Goal: Task Accomplishment & Management: Complete application form

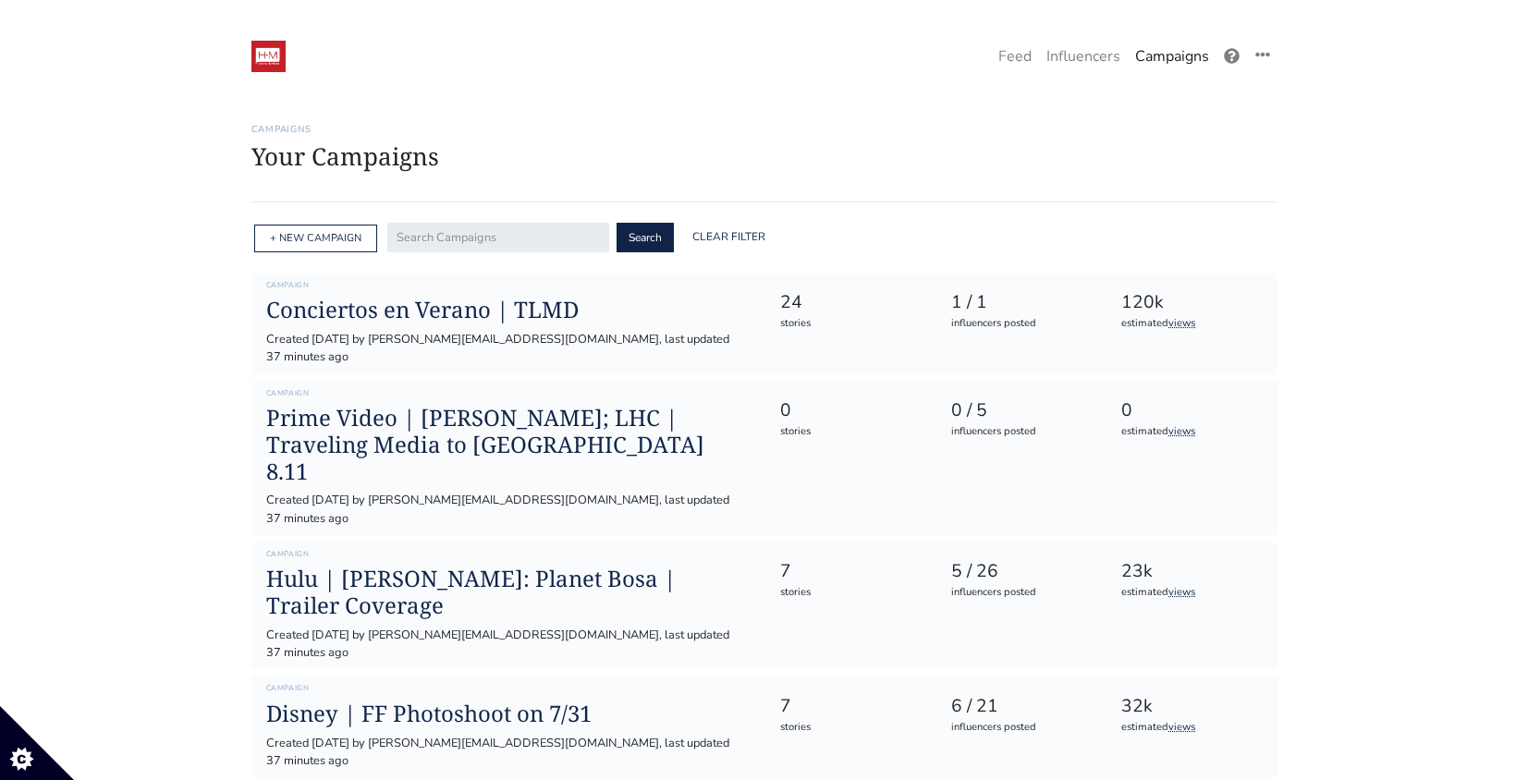
scroll to position [102, 0]
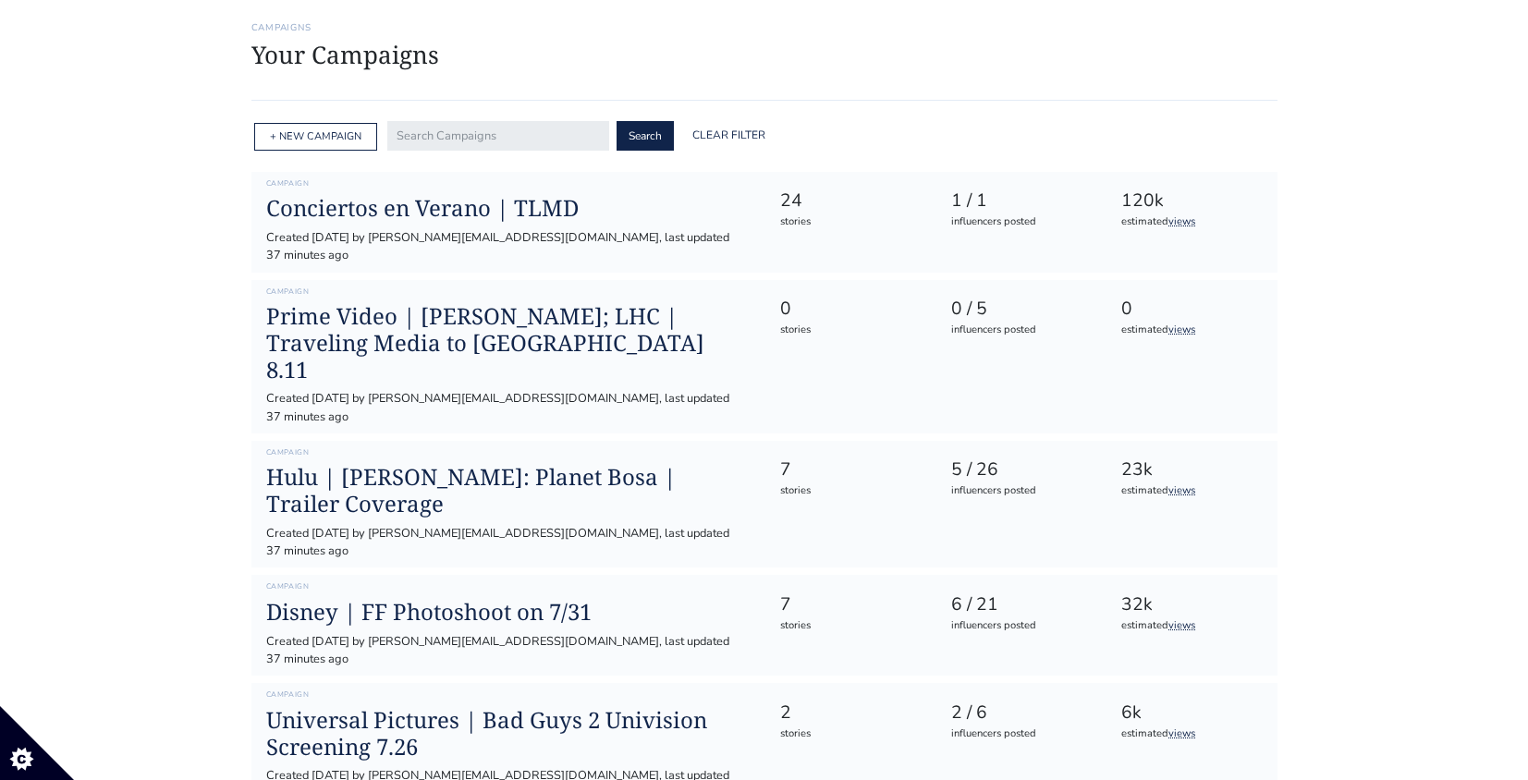
click at [322, 143] on div "+ NEW CAMPAIGN" at bounding box center [315, 137] width 123 height 29
click at [296, 132] on link "+ NEW CAMPAIGN" at bounding box center [316, 136] width 92 height 14
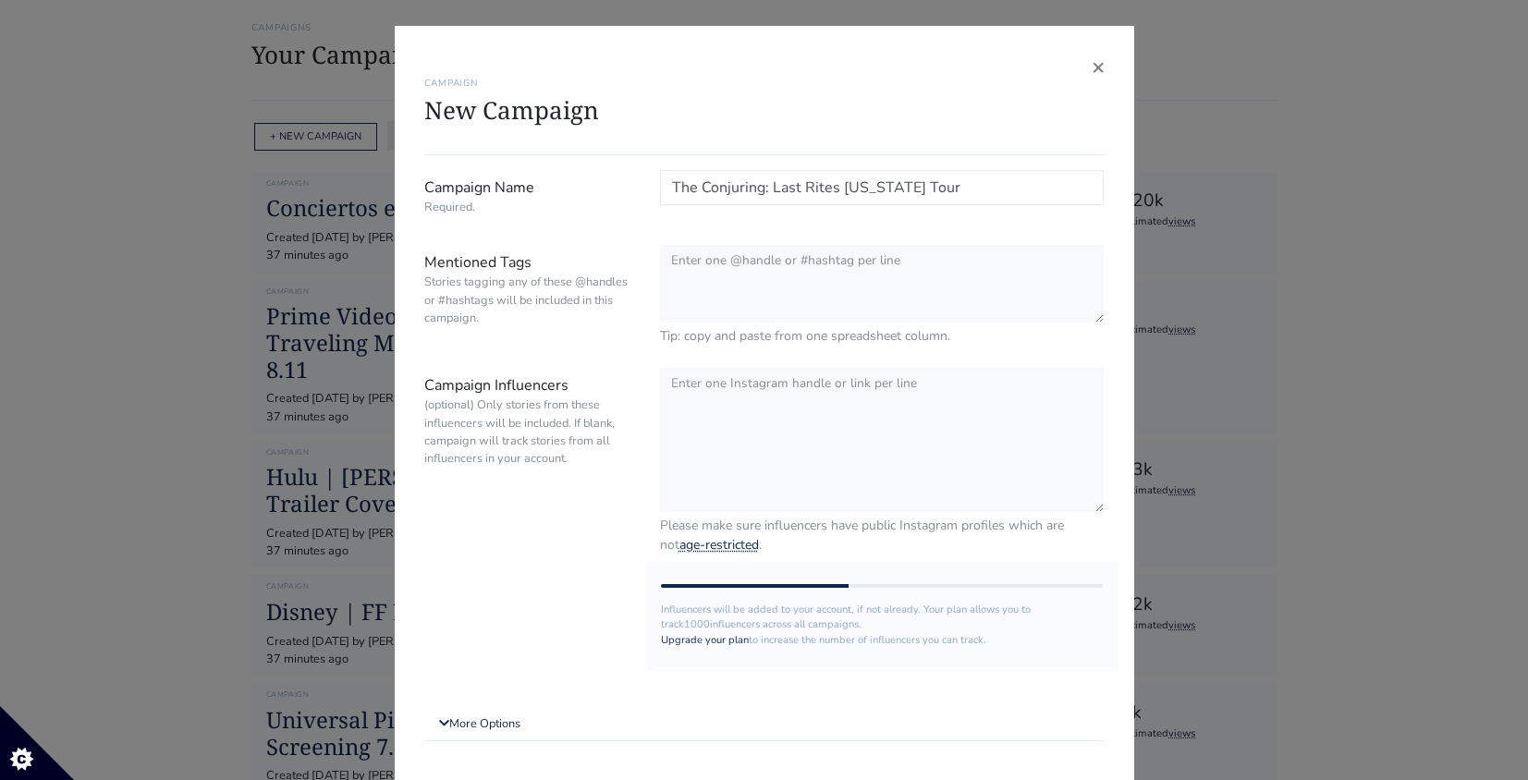
drag, startPoint x: 885, startPoint y: 184, endPoint x: 812, endPoint y: 243, distance: 94.0
click at [812, 243] on form "Campaign Name Required. The Conjuring: Last Rites [US_STATE] Tour Mentioned Tag…" at bounding box center [764, 495] width 680 height 651
click at [875, 273] on textarea "Mentioned Tags Stories tagging any of these @handles or #hashtags will be inclu…" at bounding box center [882, 284] width 445 height 79
drag, startPoint x: 918, startPoint y: 188, endPoint x: 845, endPoint y: 190, distance: 73.1
click at [845, 190] on input "The Conjuring: Last Rites [US_STATE] Tour" at bounding box center [882, 187] width 445 height 35
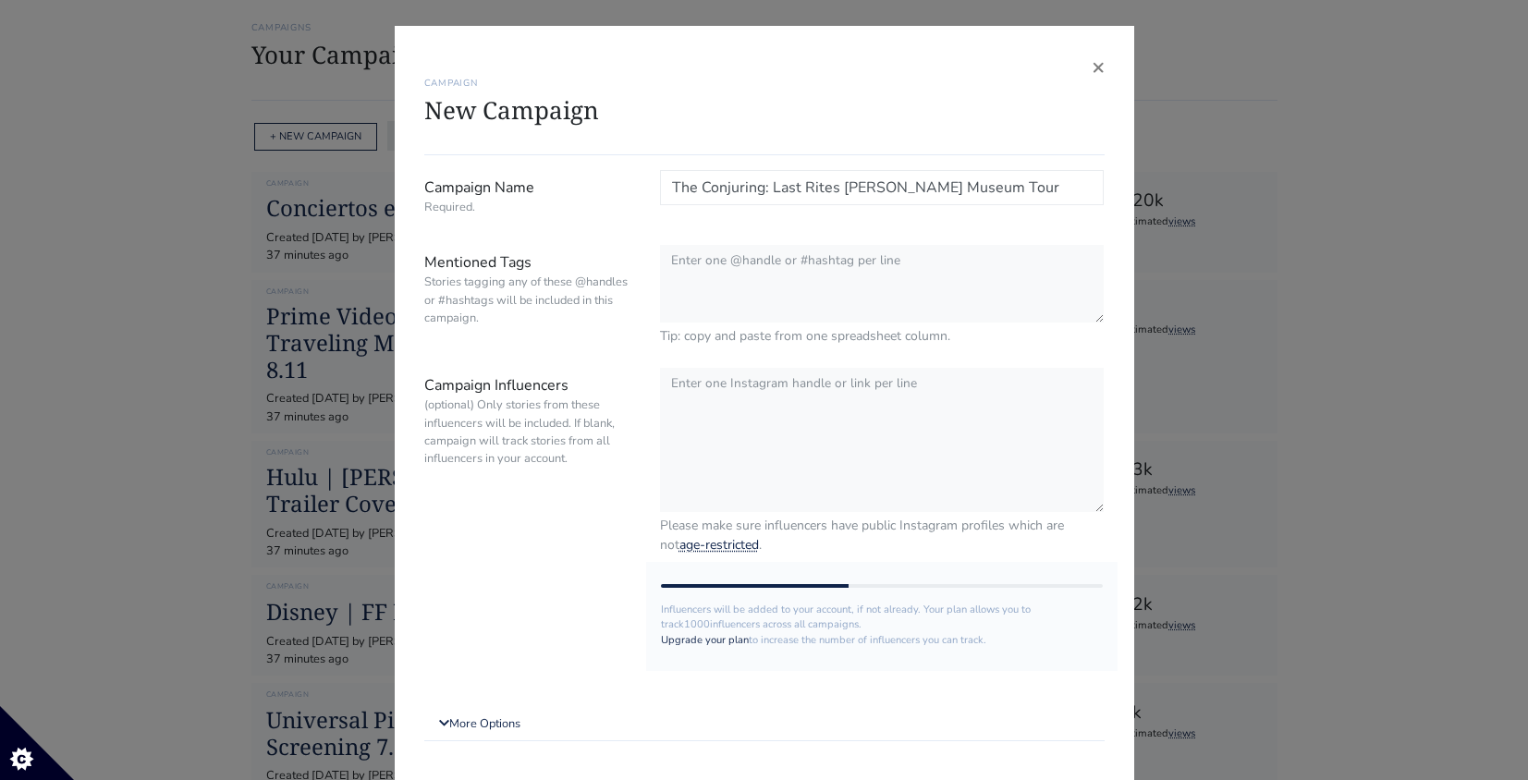
type input "The Conjuring: Last Rites [PERSON_NAME] Museum Tour"
click at [917, 310] on textarea "Mentioned Tags Stories tagging any of these @handles or #hashtags will be inclu…" at bounding box center [882, 284] width 445 height 79
click at [967, 460] on textarea "Campaign Influencers (optional) Only stories from these influencers will be inc…" at bounding box center [882, 441] width 445 height 146
paste textarea "unnoticedp"
paste textarea "mezziahh"
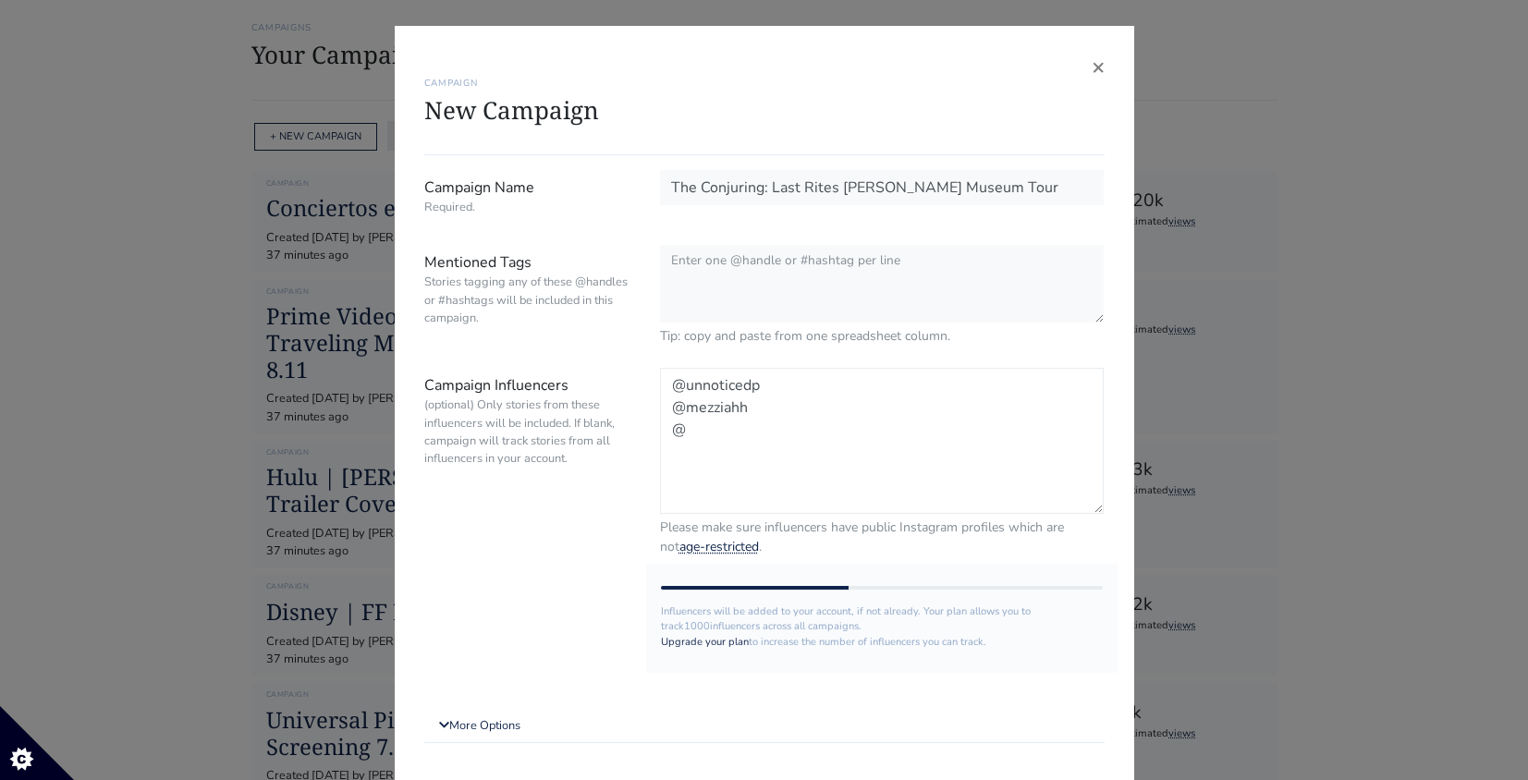
paste textarea "thericardoo"
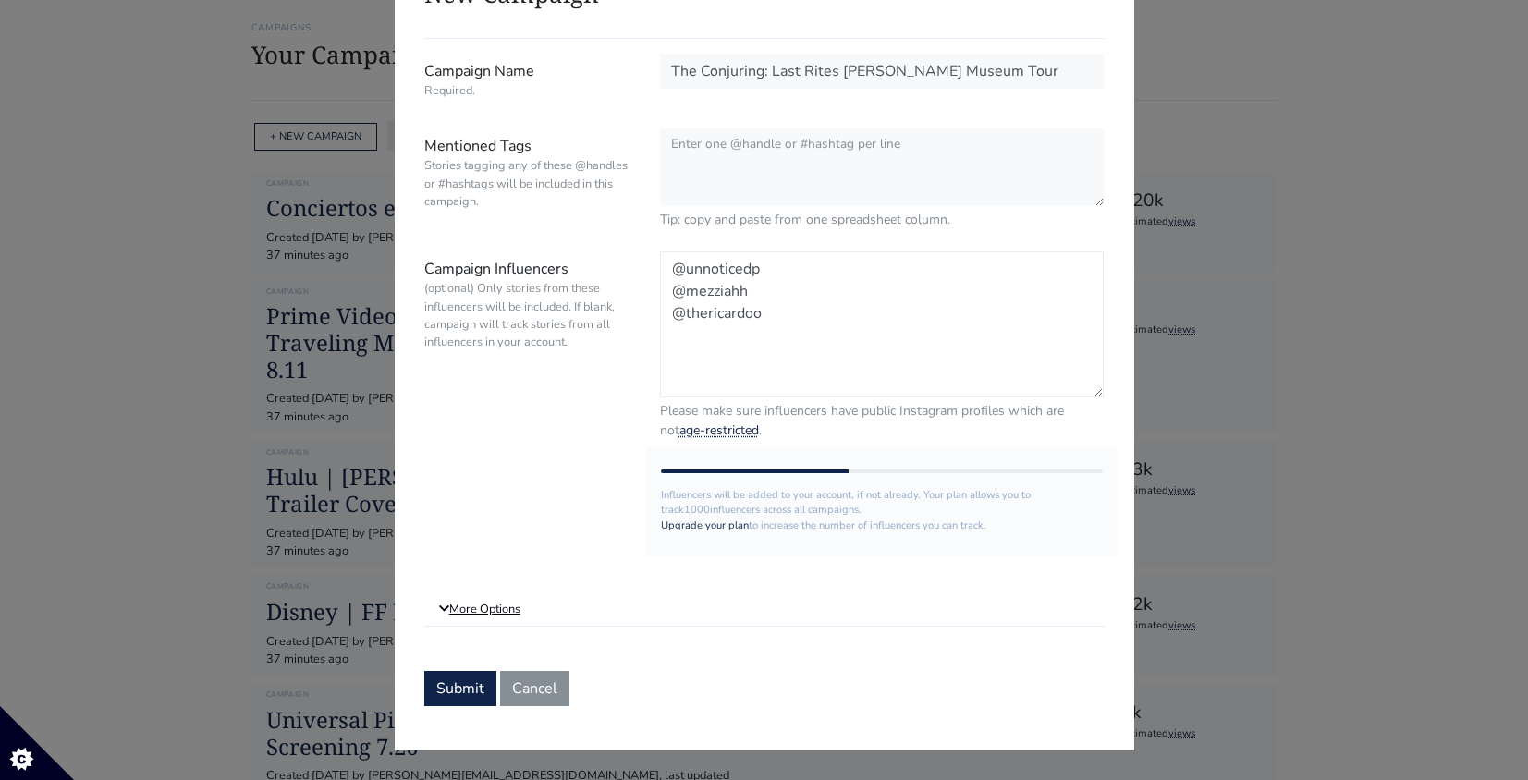
type textarea "@unnoticedp @mezziahh @thericardoo"
click at [516, 602] on link "More Options" at bounding box center [764, 609] width 680 height 33
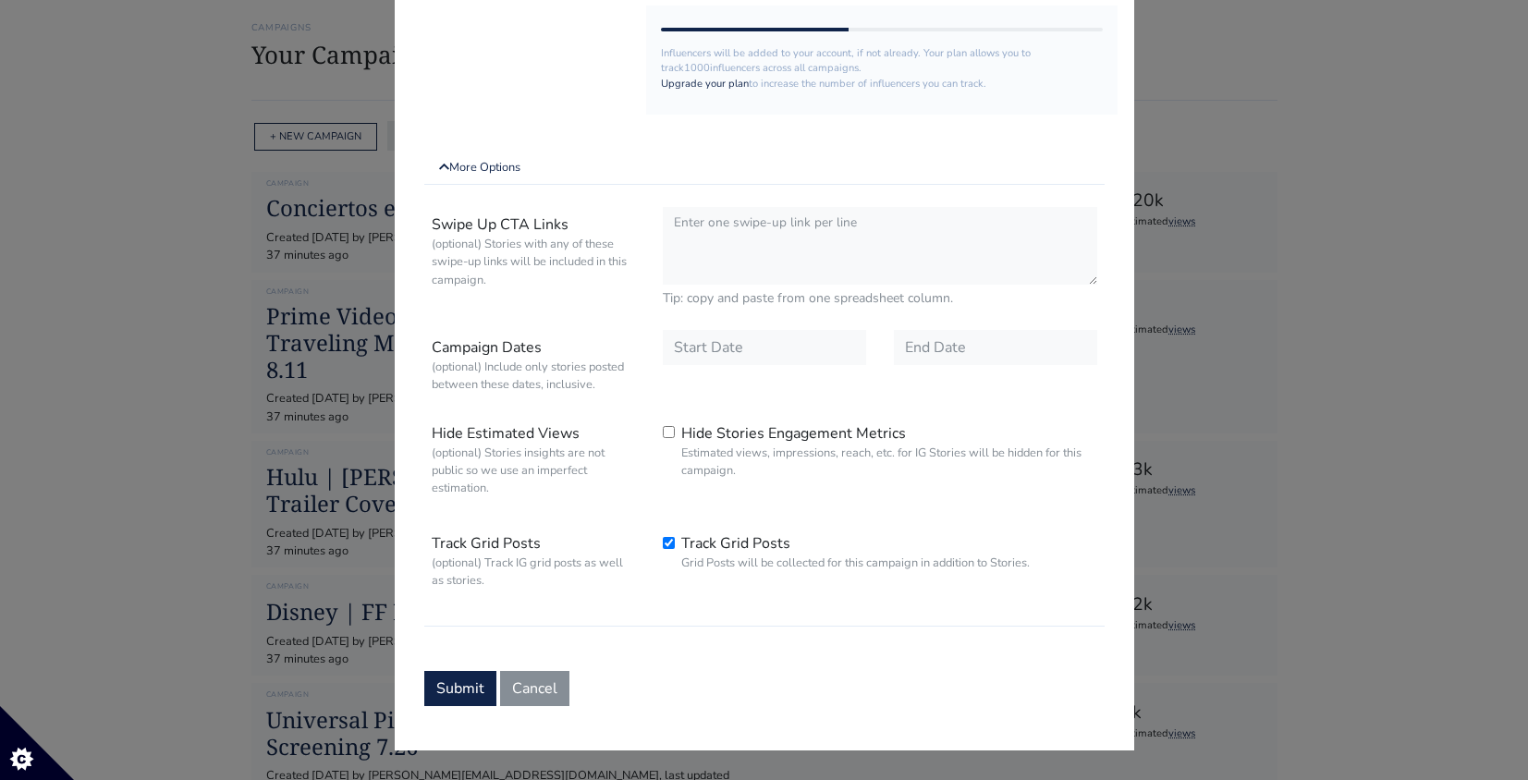
scroll to position [511, 0]
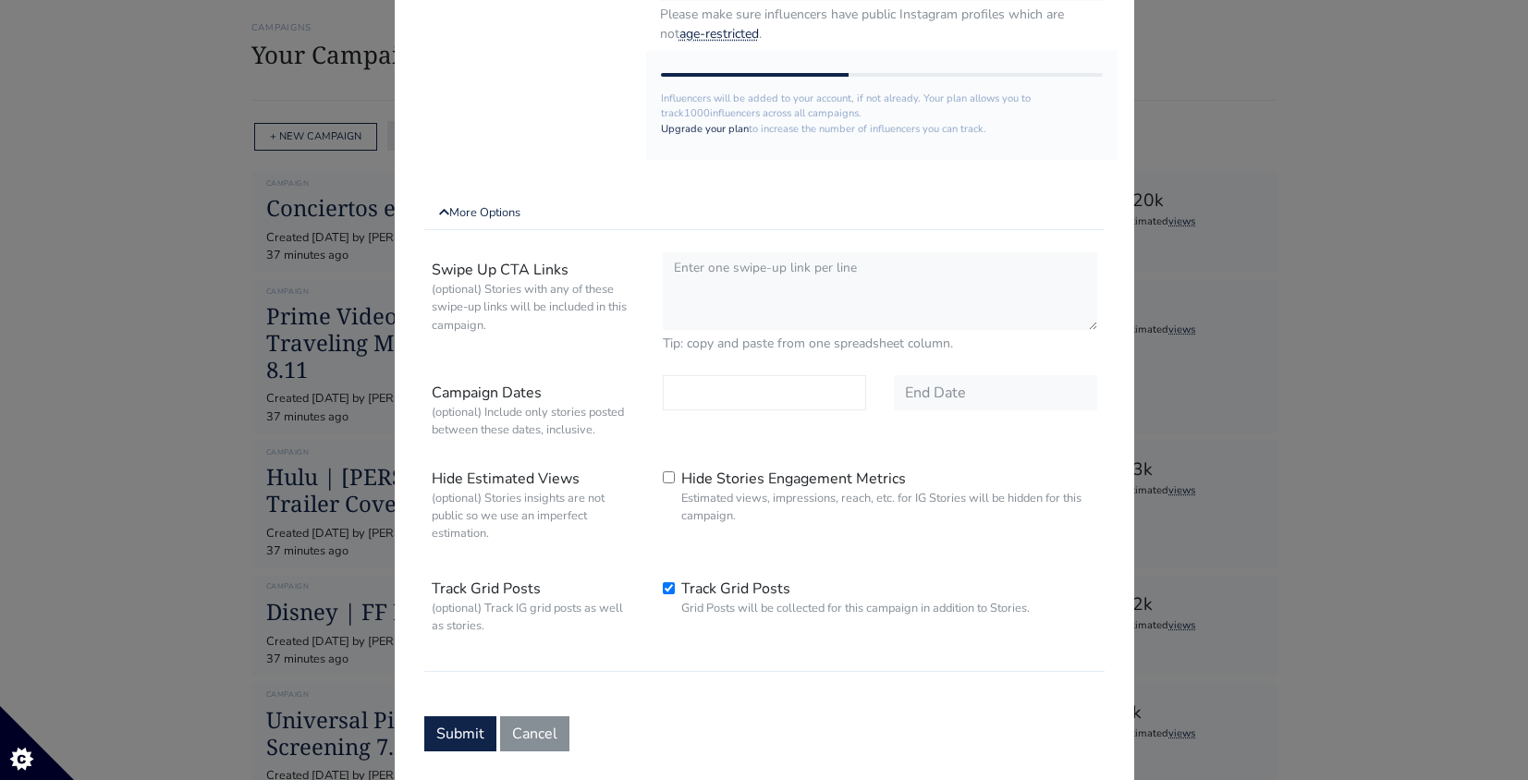
click at [789, 401] on input "text" at bounding box center [764, 392] width 203 height 35
click at [783, 254] on span "13" at bounding box center [778, 256] width 15 height 19
type input "[DATE]"
click at [949, 378] on input "text" at bounding box center [995, 392] width 203 height 35
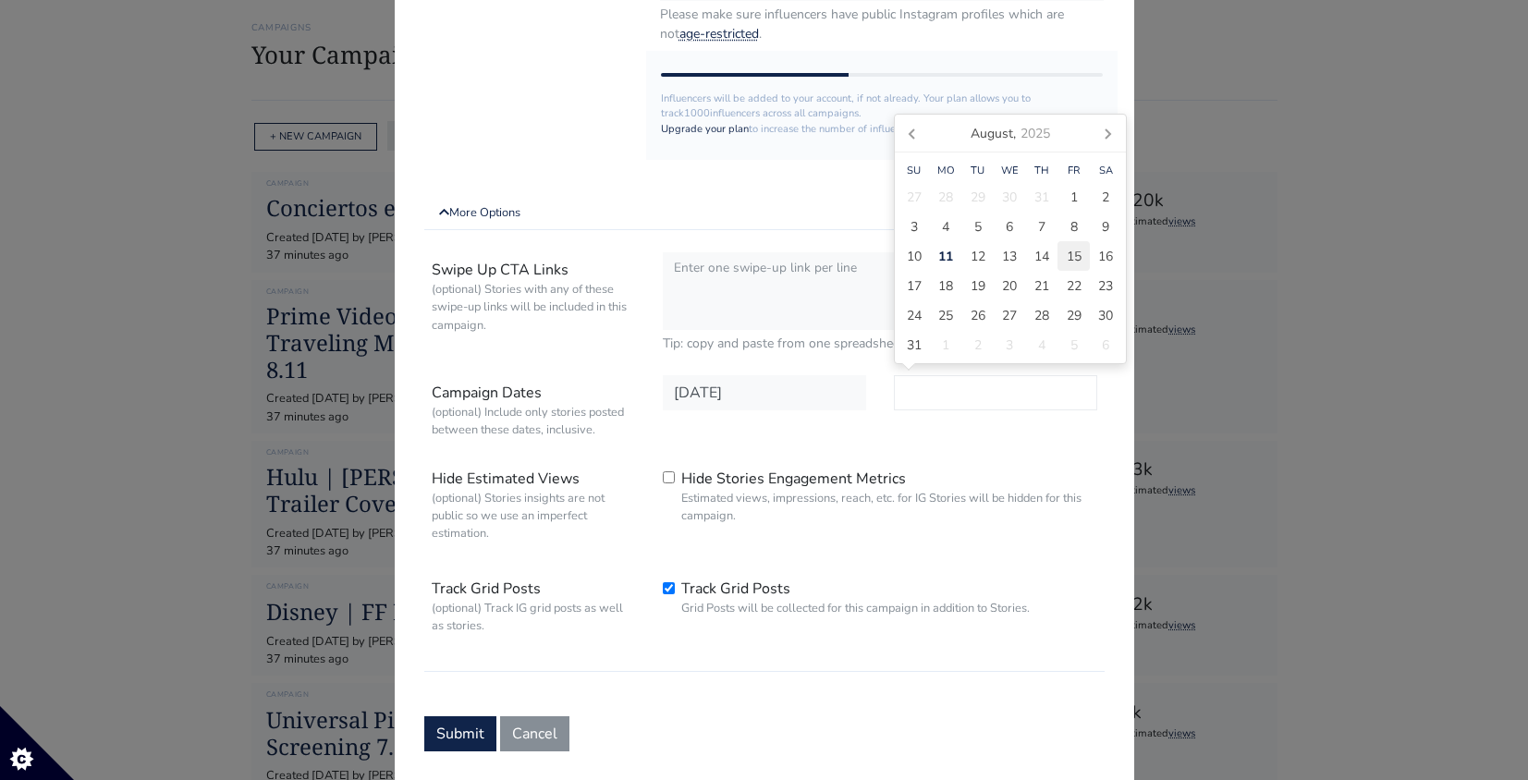
click at [1067, 251] on span "15" at bounding box center [1074, 256] width 15 height 19
type input "[DATE]"
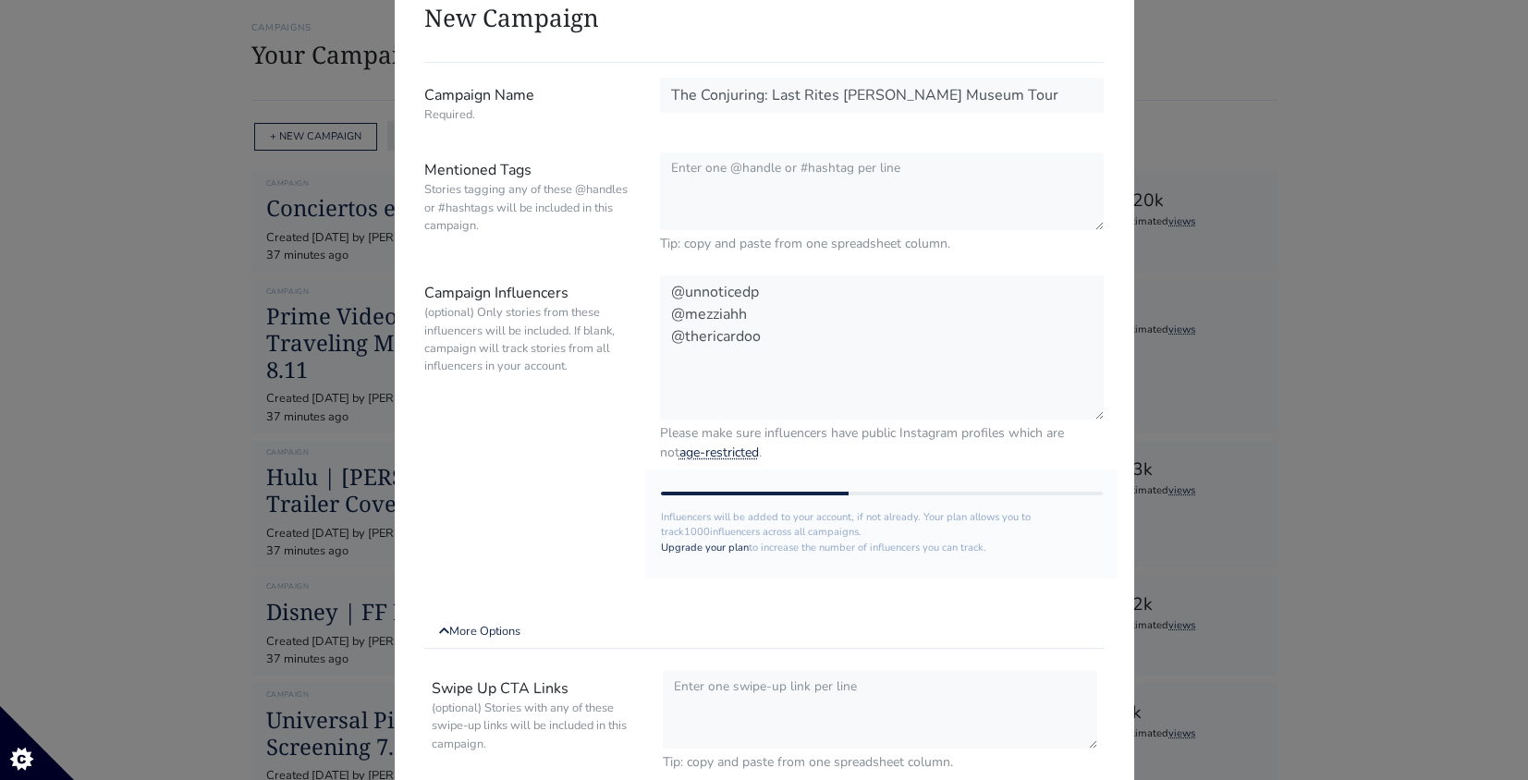
scroll to position [0, 0]
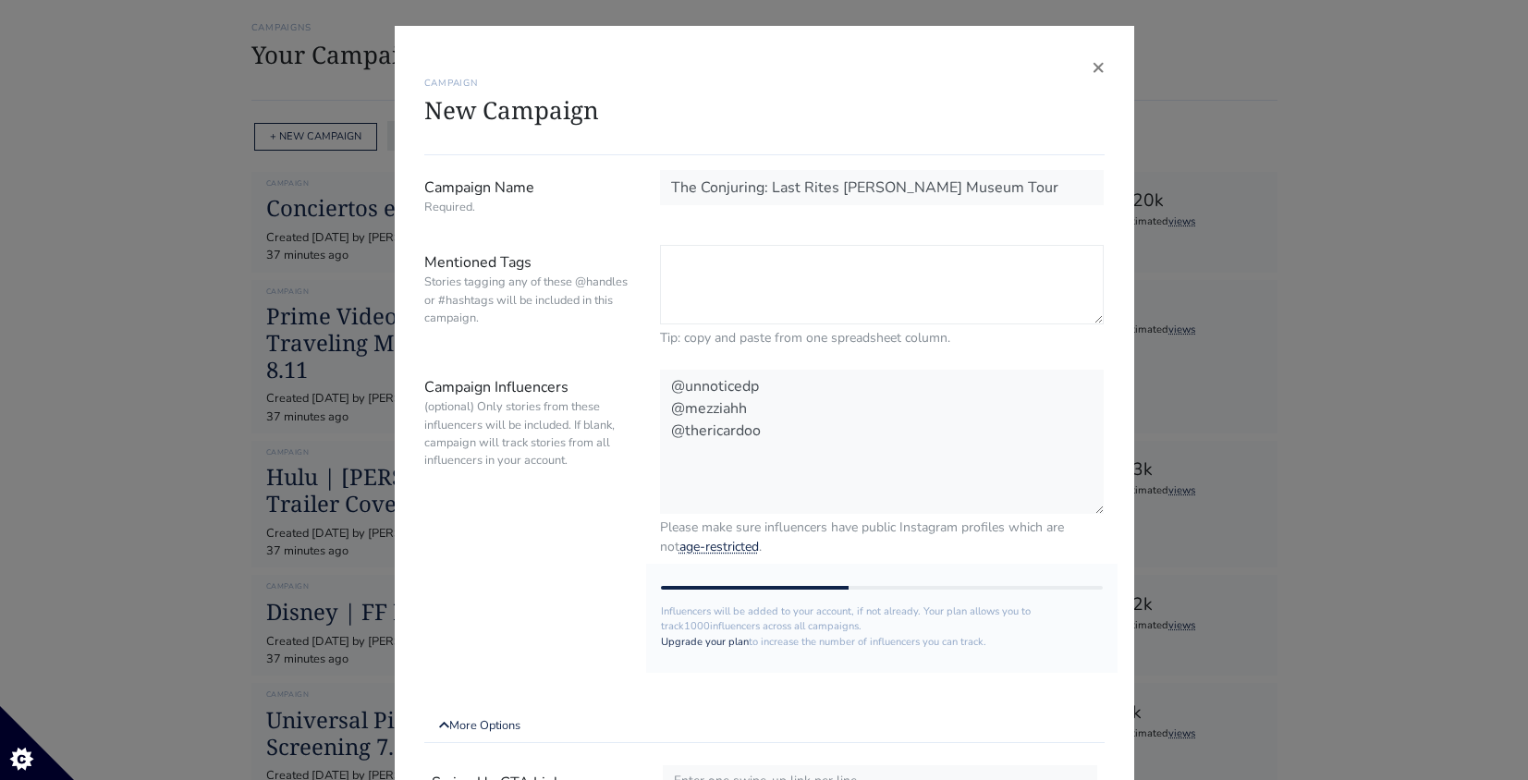
click at [785, 260] on textarea "Mentioned Tags Stories tagging any of these @handles or #hashtags will be inclu…" at bounding box center [882, 284] width 445 height 79
paste textarea "@TheConjuring @WarnerBros #THECONJURING: LAST RITES"
click at [784, 259] on textarea "@TheConjuring @WarnerBros #THECONJURING: LAST RITES" at bounding box center [882, 284] width 445 height 79
click at [774, 286] on textarea "@TheConjuring @WarnerBros #THECONJURING: LAST RITES" at bounding box center [882, 284] width 445 height 79
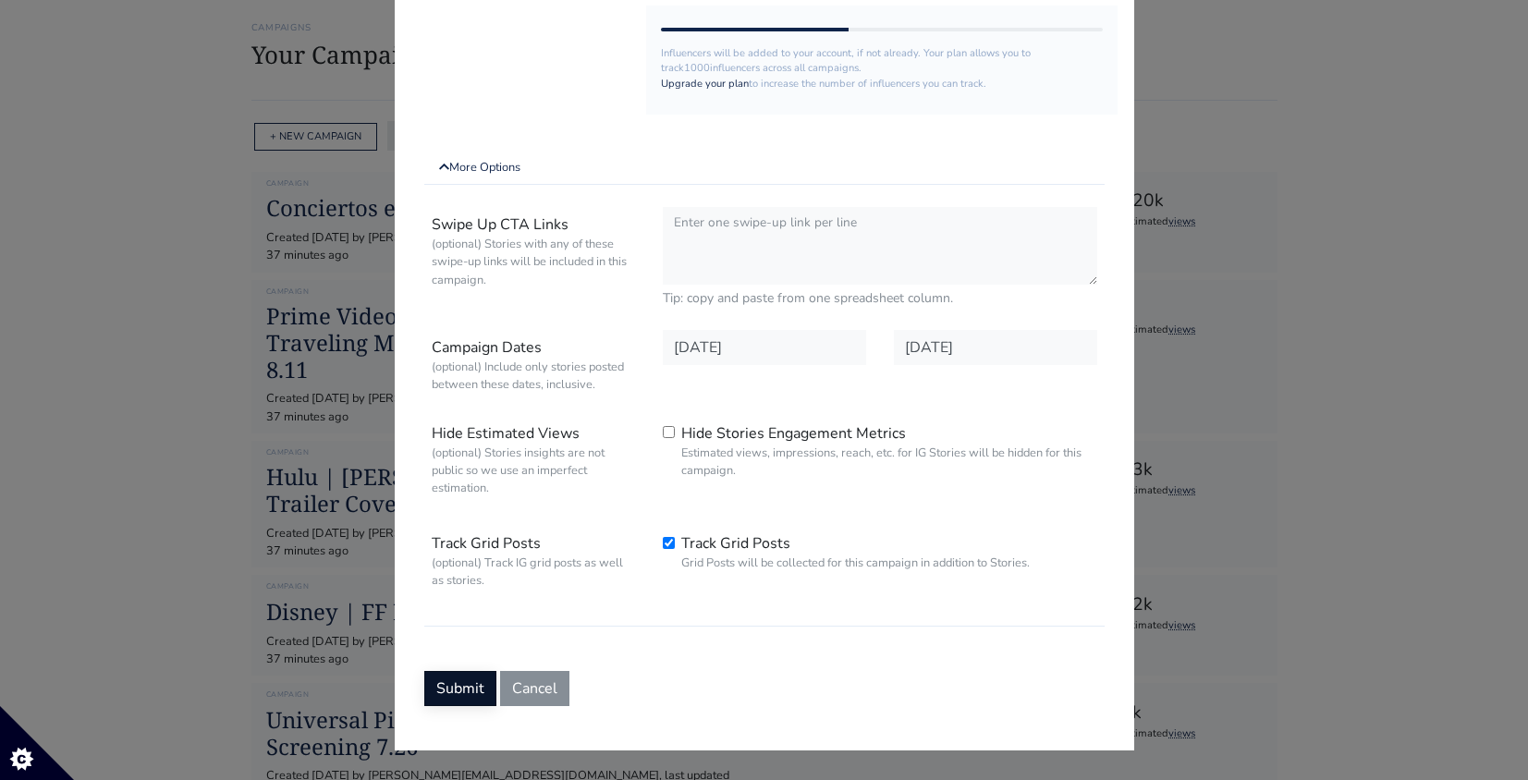
scroll to position [556, 0]
click at [471, 692] on button "Submit" at bounding box center [460, 688] width 72 height 35
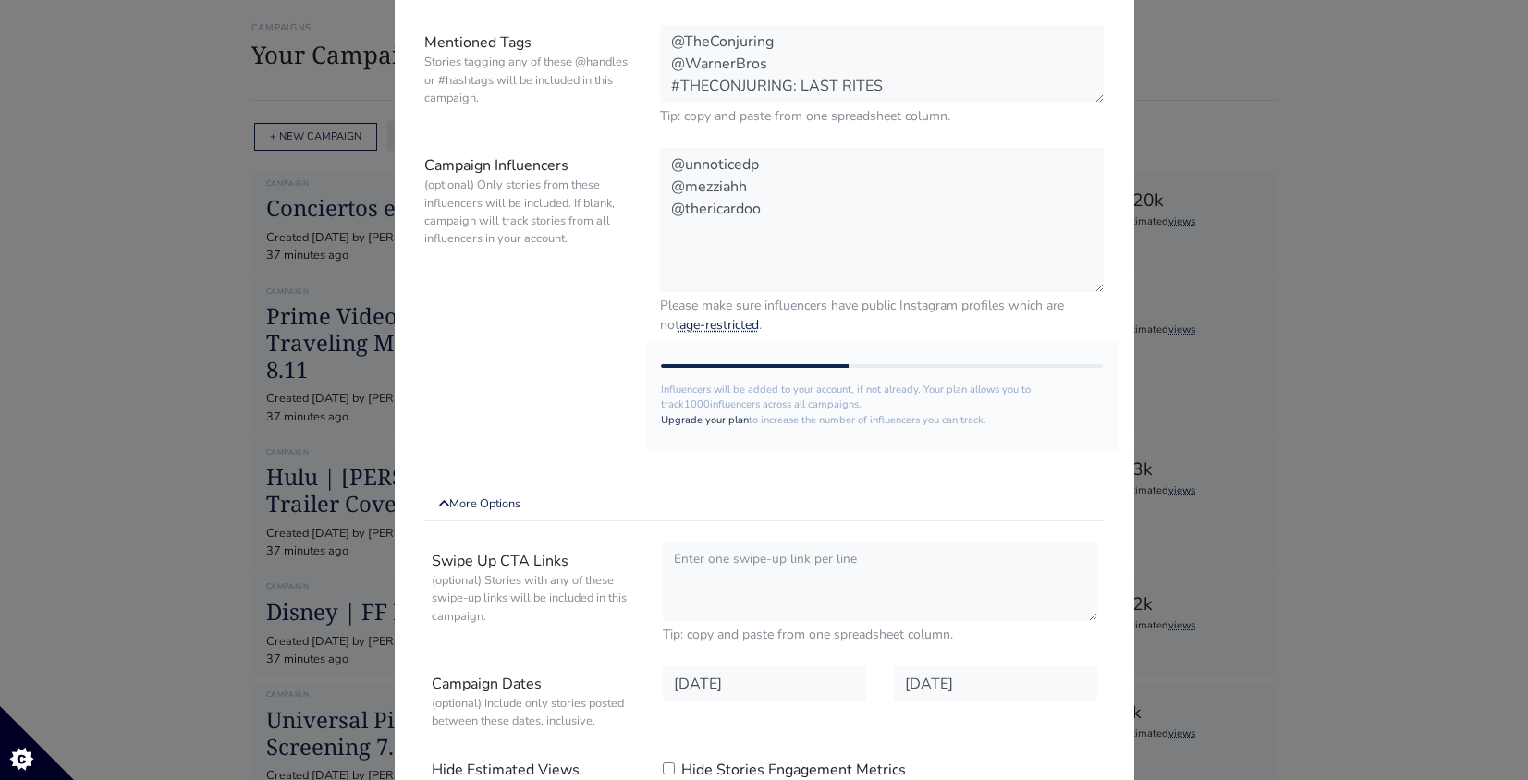
scroll to position [219, 0]
drag, startPoint x: 797, startPoint y: 88, endPoint x: 851, endPoint y: 105, distance: 57.3
click at [798, 89] on textarea "@TheConjuring @WarnerBros #THECONJURING: LAST RITES" at bounding box center [882, 65] width 445 height 79
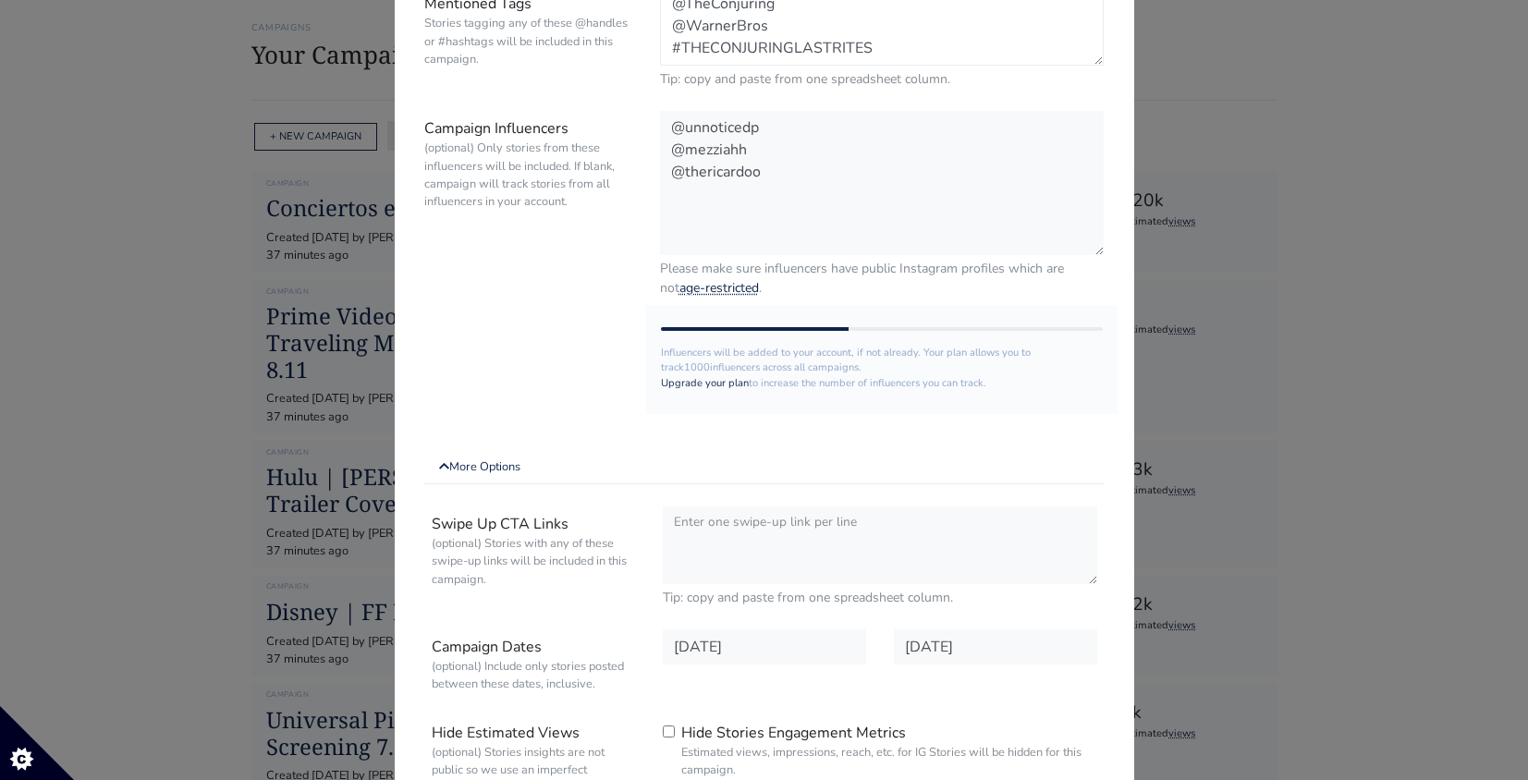
scroll to position [619, 0]
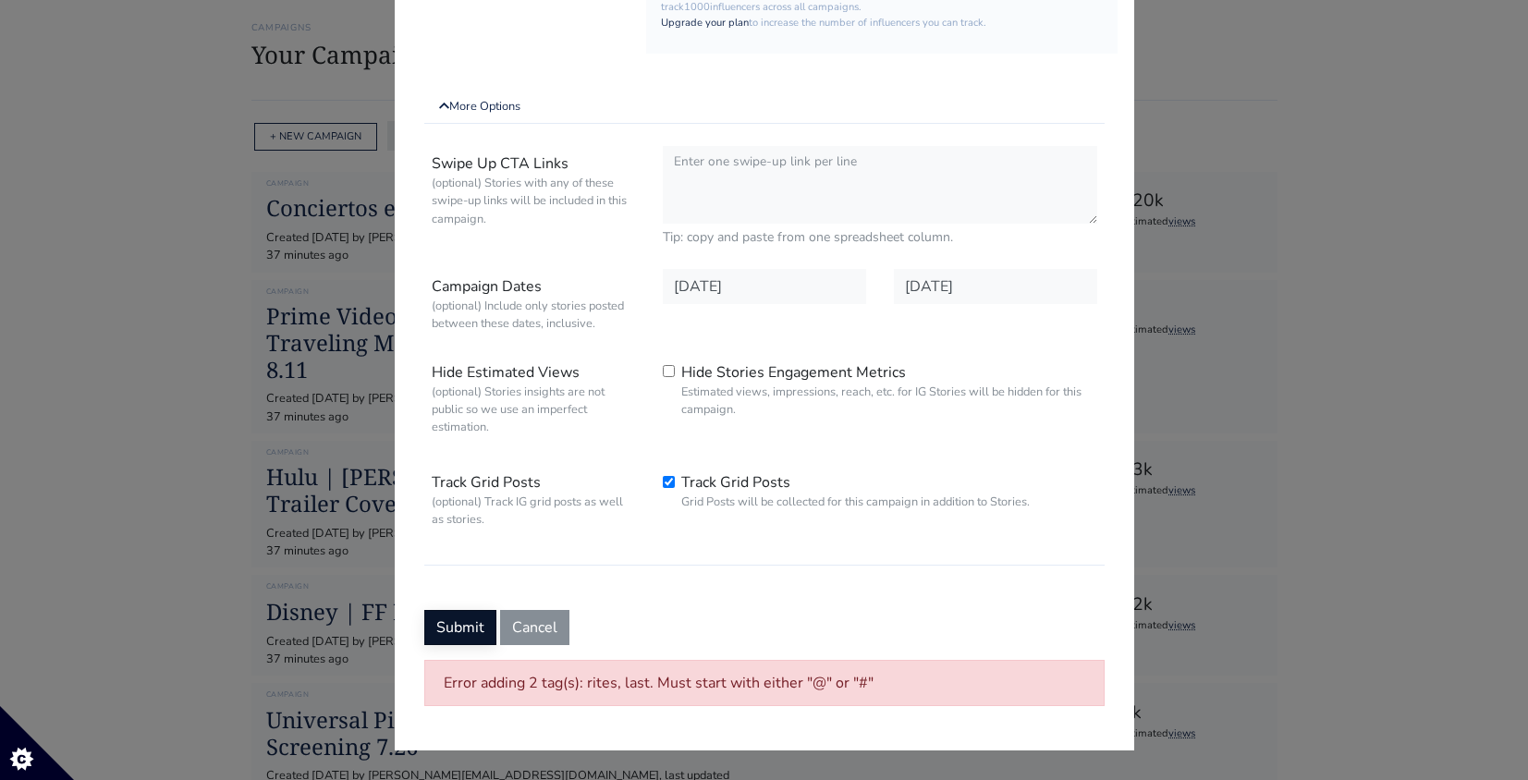
type textarea "@TheConjuring @WarnerBros #THECONJURINGLASTRITES"
click at [445, 620] on button "Submit" at bounding box center [460, 627] width 72 height 35
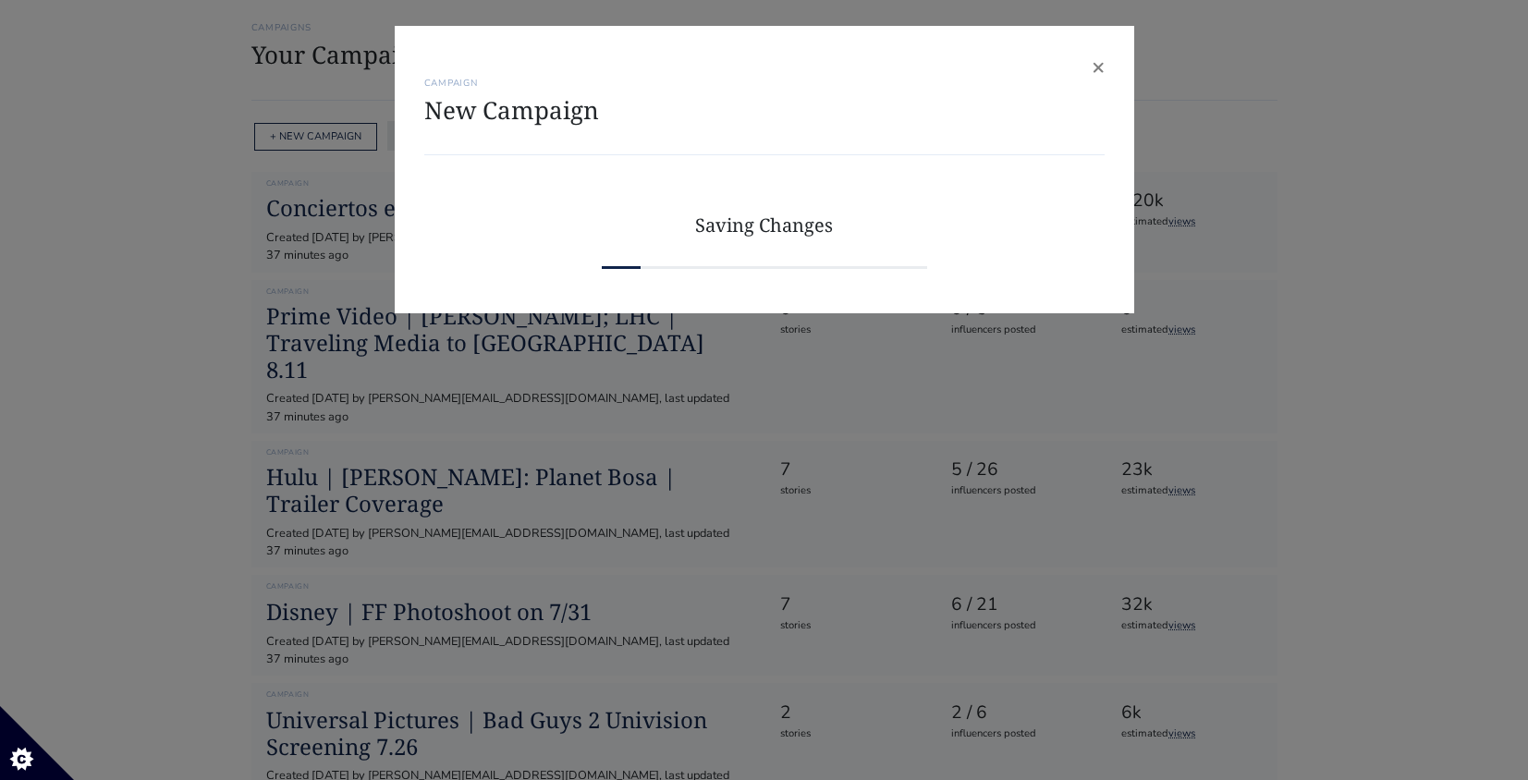
scroll to position [0, 0]
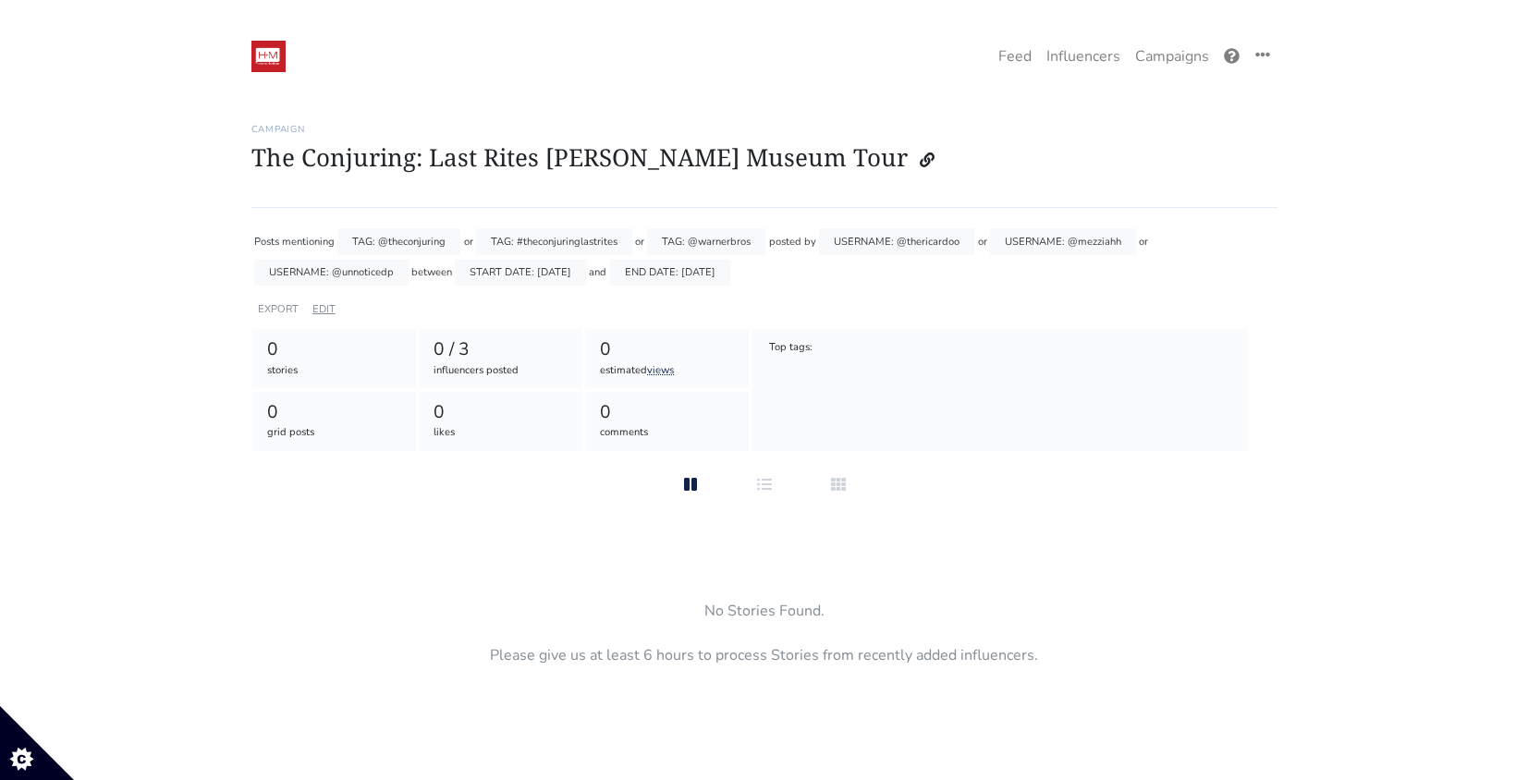
click at [314, 312] on link "EDIT" at bounding box center [323, 309] width 23 height 14
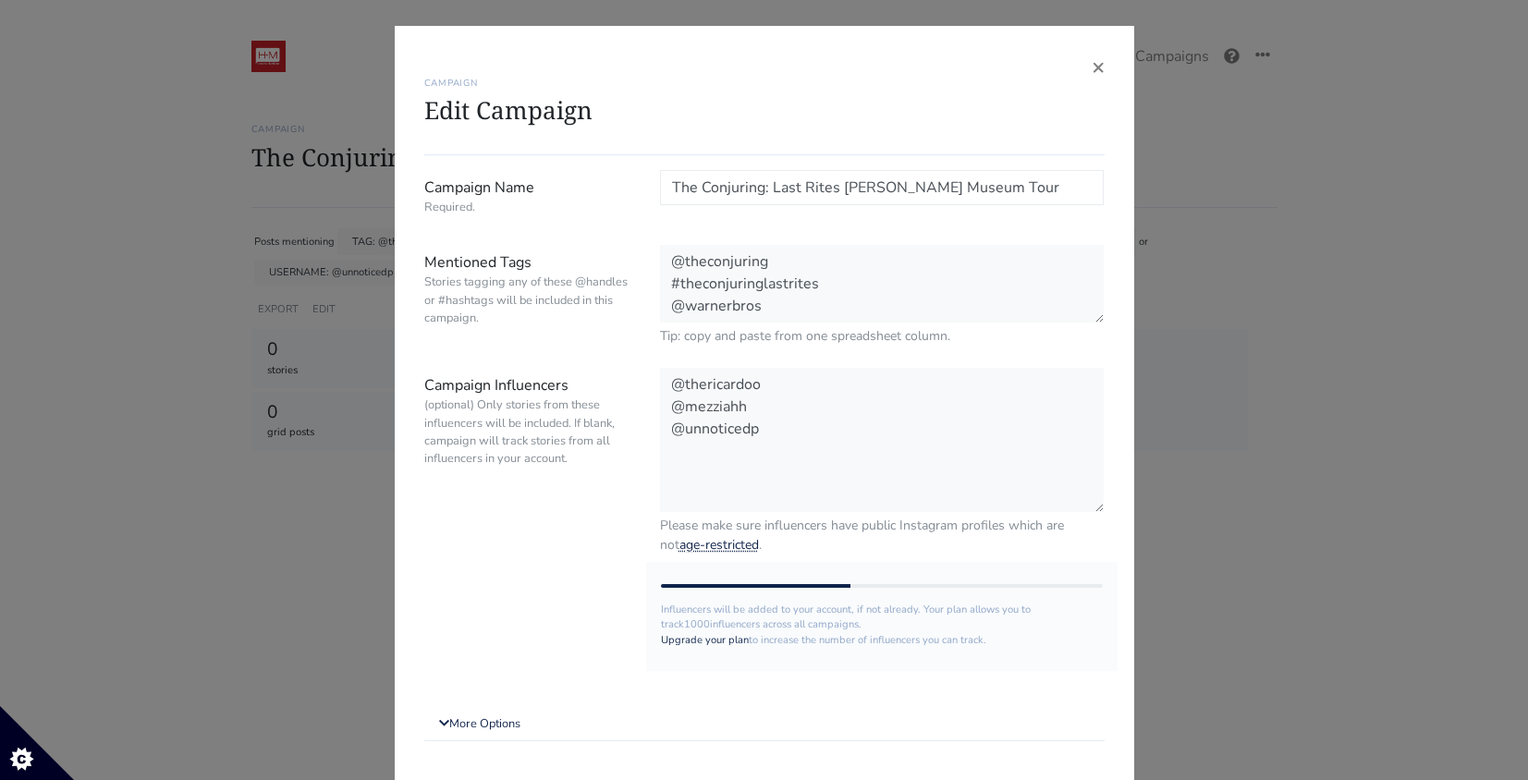
click at [839, 187] on input "The Conjuring: Last Rites [PERSON_NAME] Museum Tour" at bounding box center [882, 187] width 445 height 35
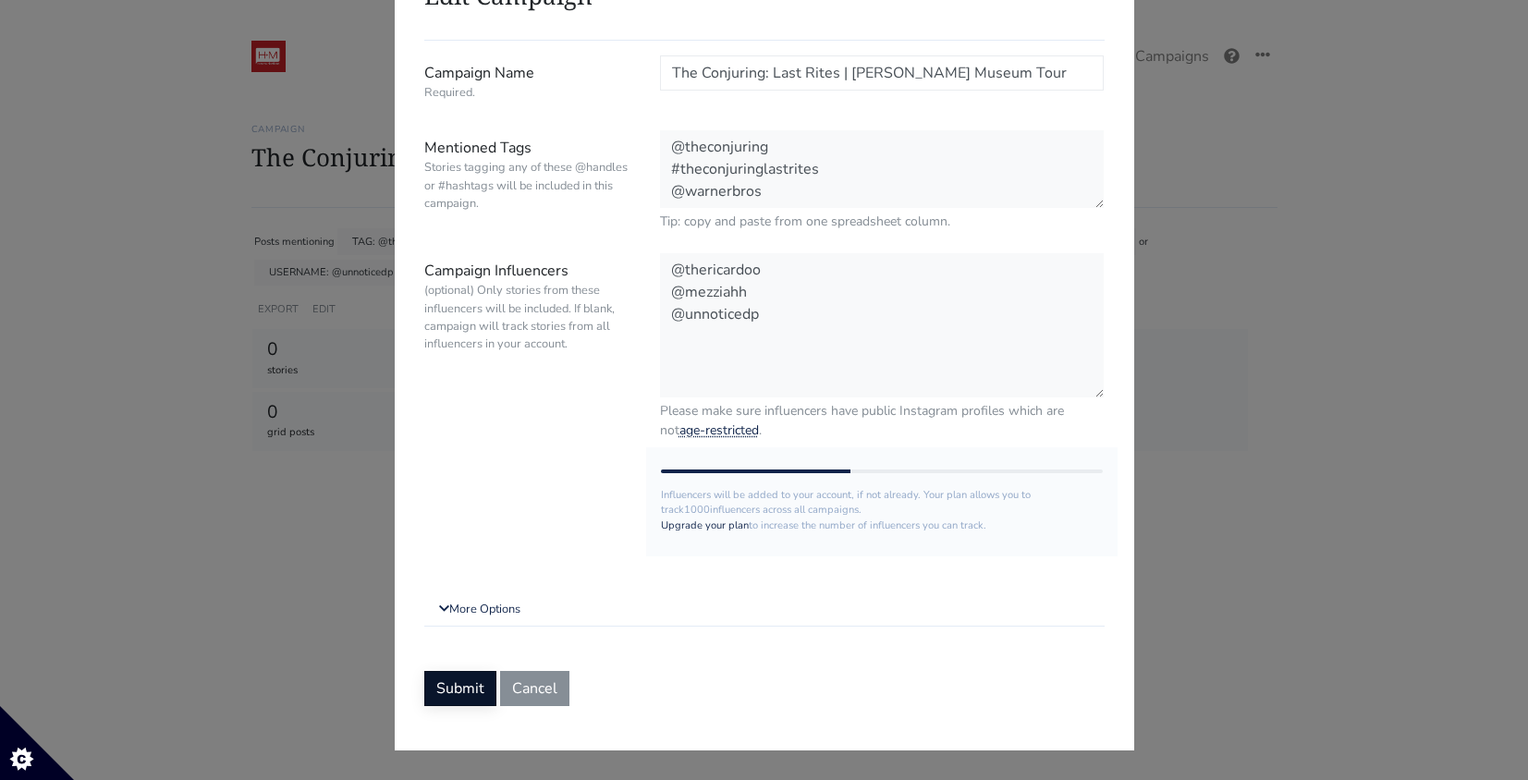
type input "The Conjuring: Last Rites | Warren Museum Tour"
drag, startPoint x: 476, startPoint y: 680, endPoint x: 481, endPoint y: 666, distance: 14.6
click at [476, 680] on button "Submit" at bounding box center [460, 688] width 72 height 35
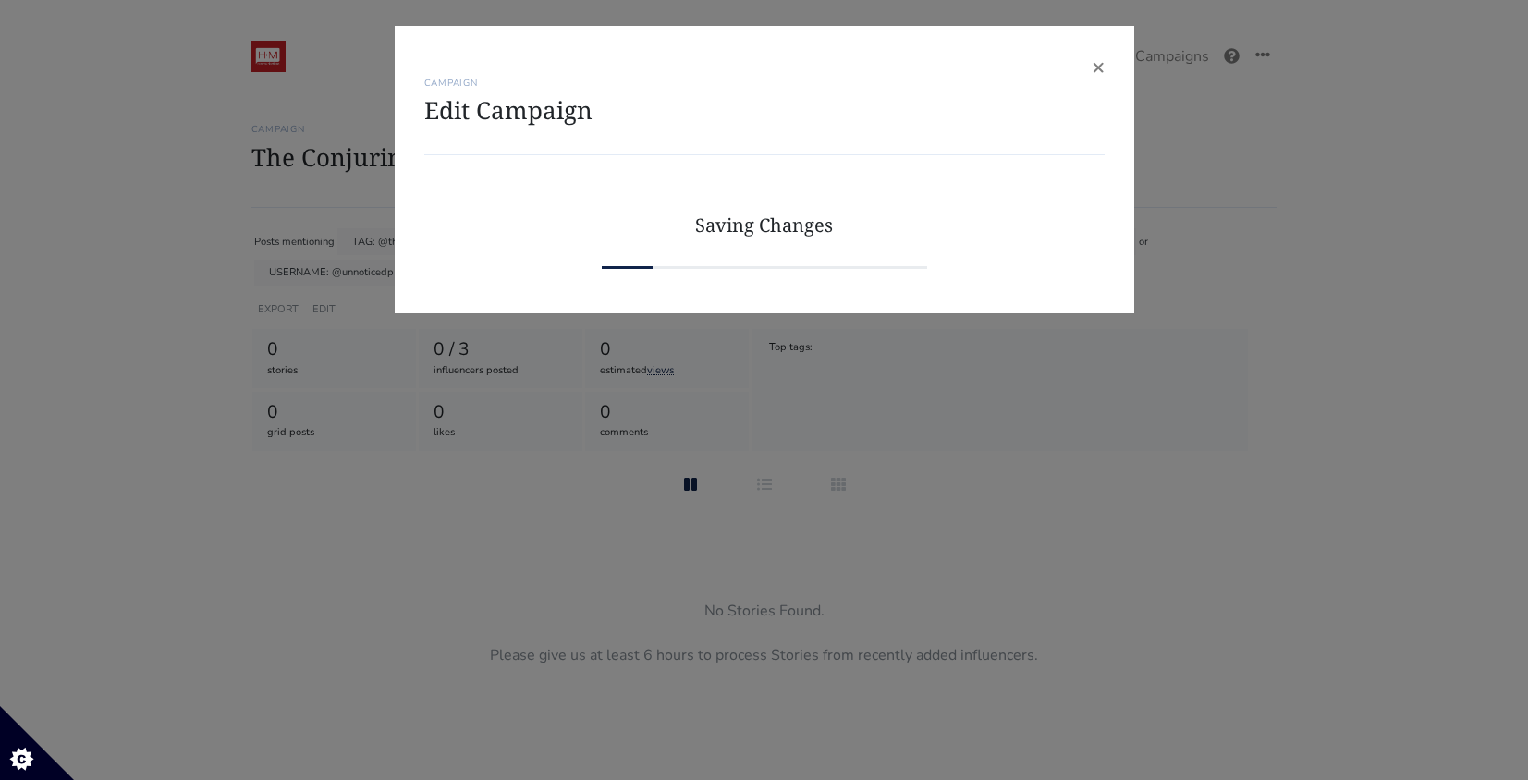
scroll to position [0, 0]
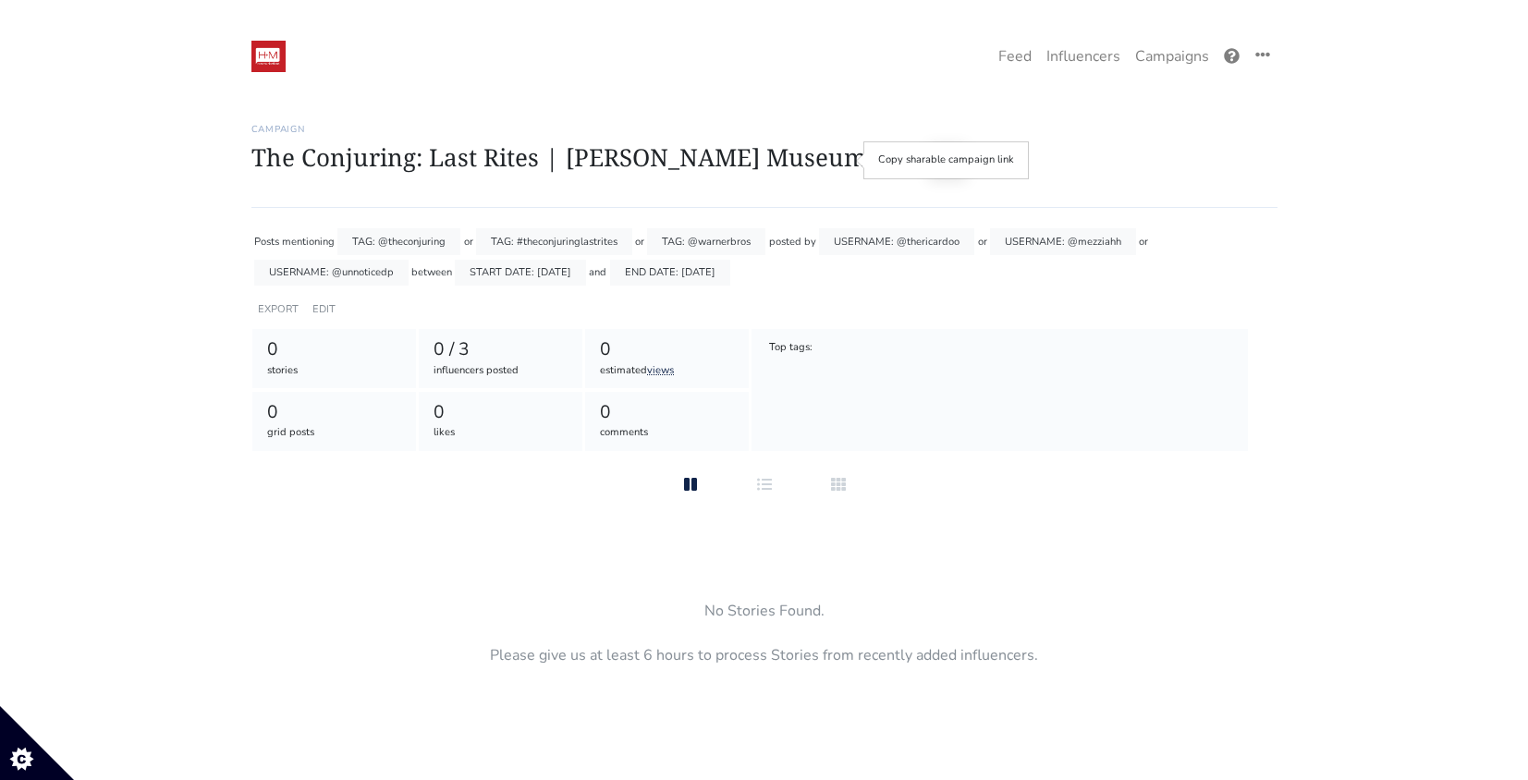
click at [928, 161] on button at bounding box center [947, 159] width 39 height 35
click at [327, 308] on link "EDIT" at bounding box center [323, 309] width 23 height 14
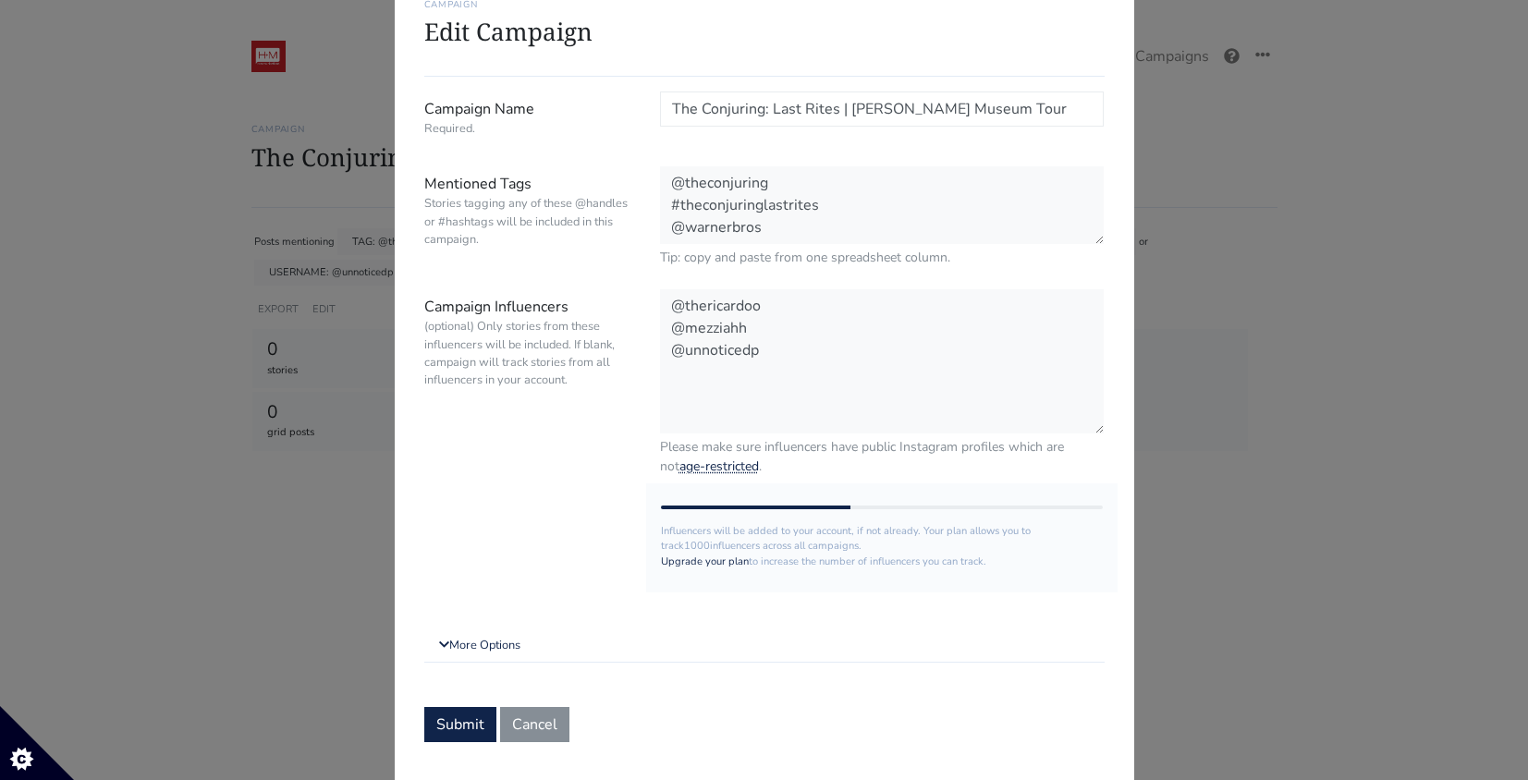
scroll to position [115, 0]
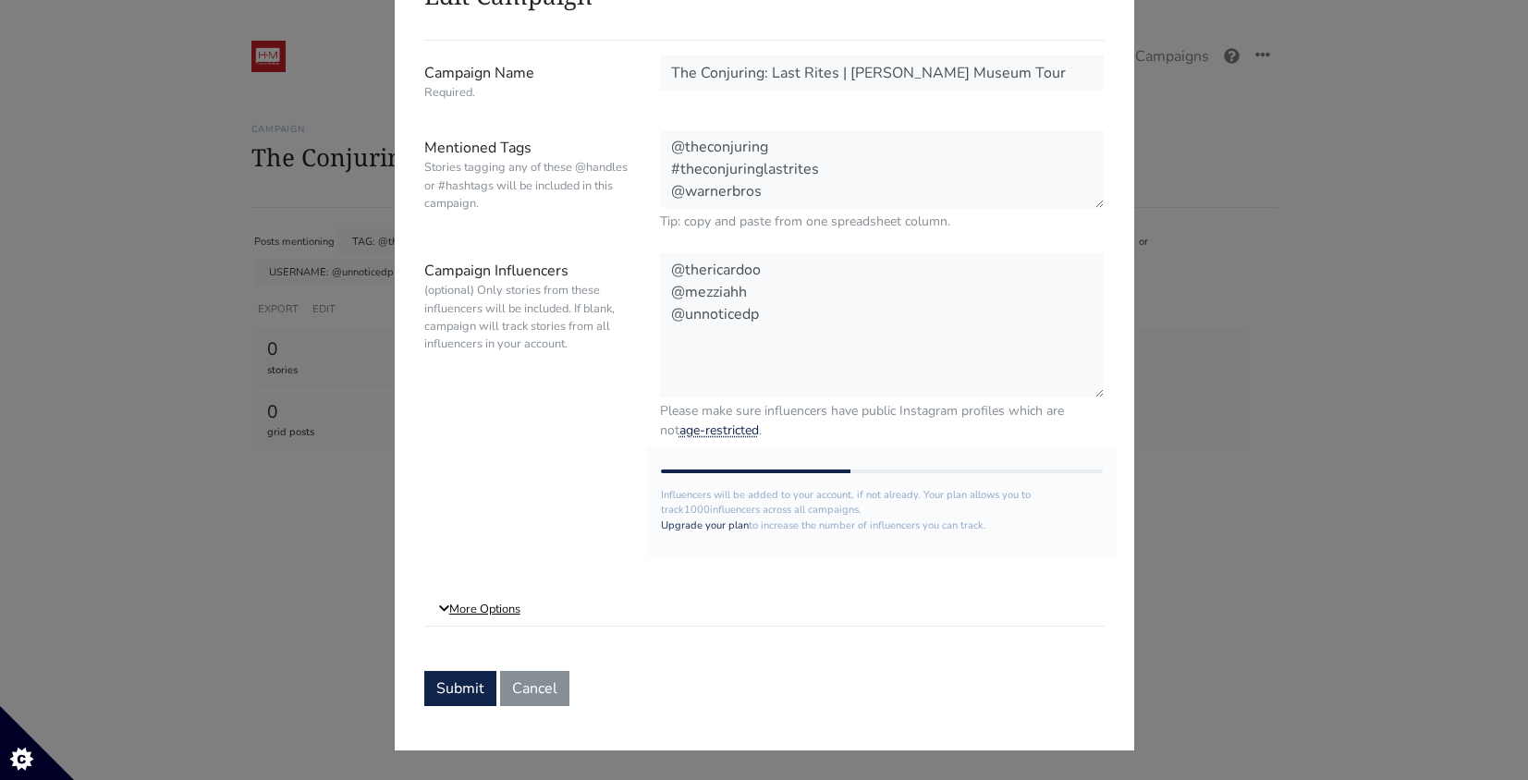
click at [497, 603] on link "More Options" at bounding box center [764, 609] width 680 height 33
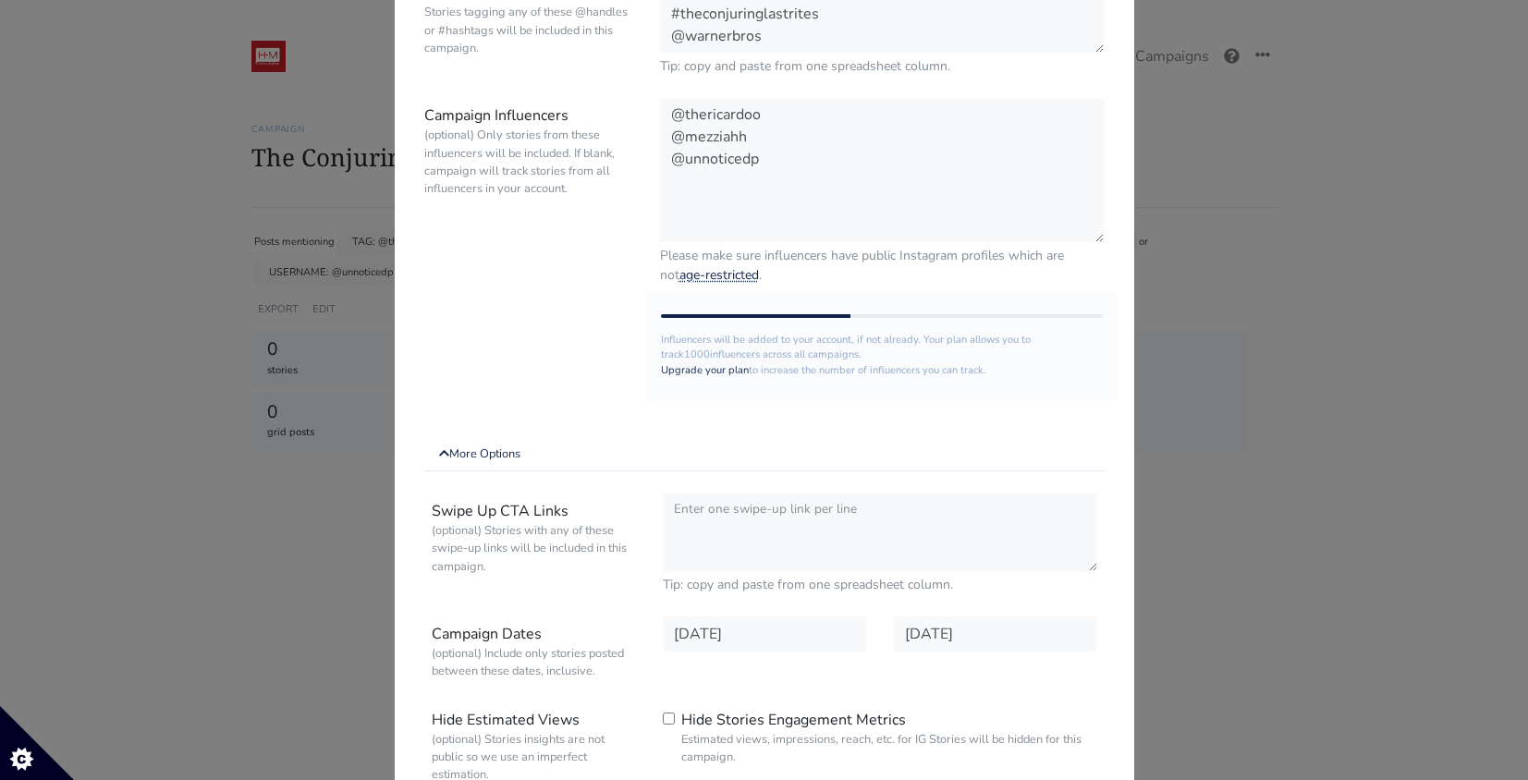
scroll to position [556, 0]
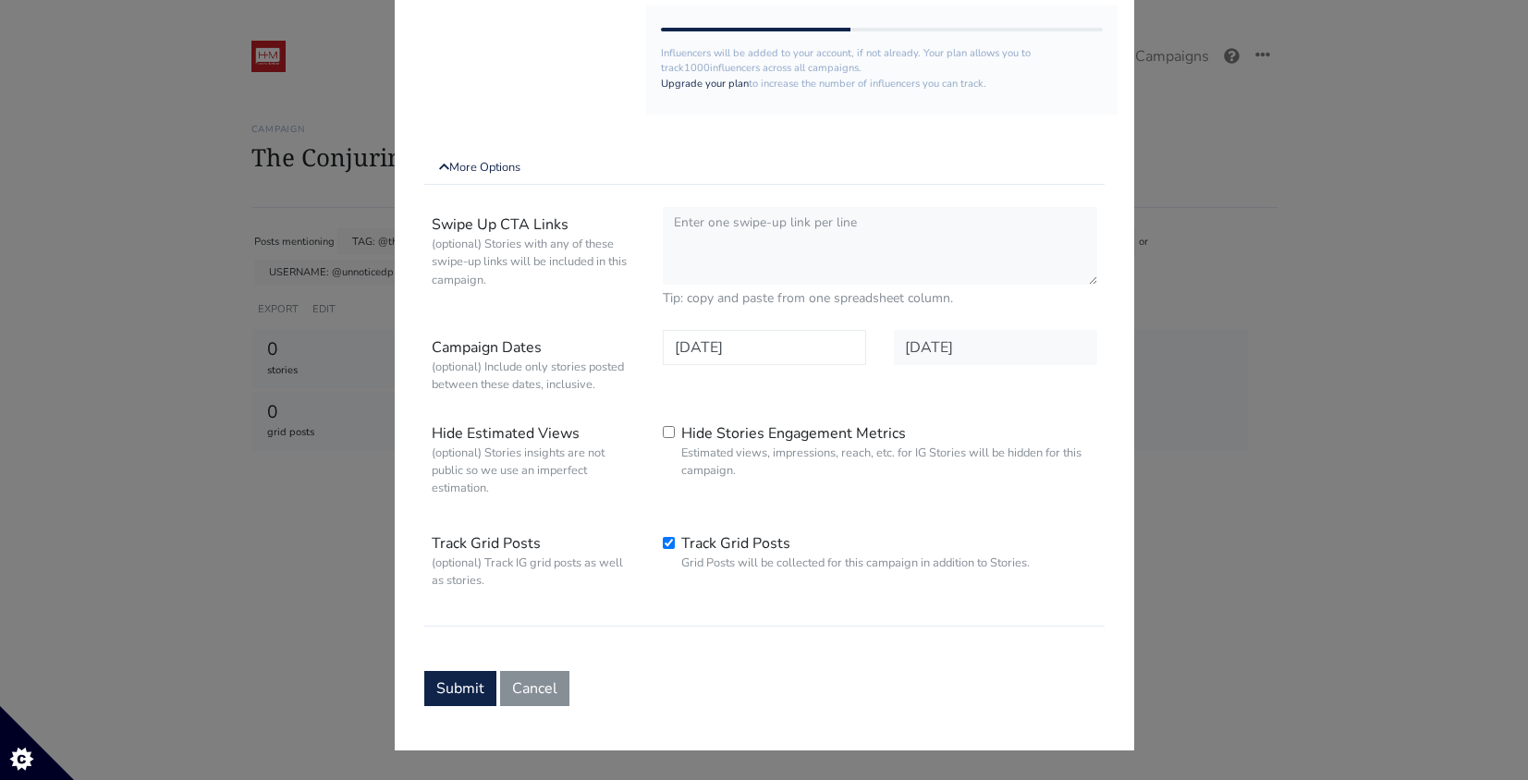
click at [807, 346] on input "[DATE]" at bounding box center [764, 347] width 203 height 35
click at [753, 207] on span "12" at bounding box center [746, 211] width 15 height 19
type input "[DATE]"
click at [1050, 353] on input "2025-08-15" at bounding box center [995, 347] width 203 height 35
click at [1099, 92] on icon at bounding box center [1108, 88] width 30 height 30
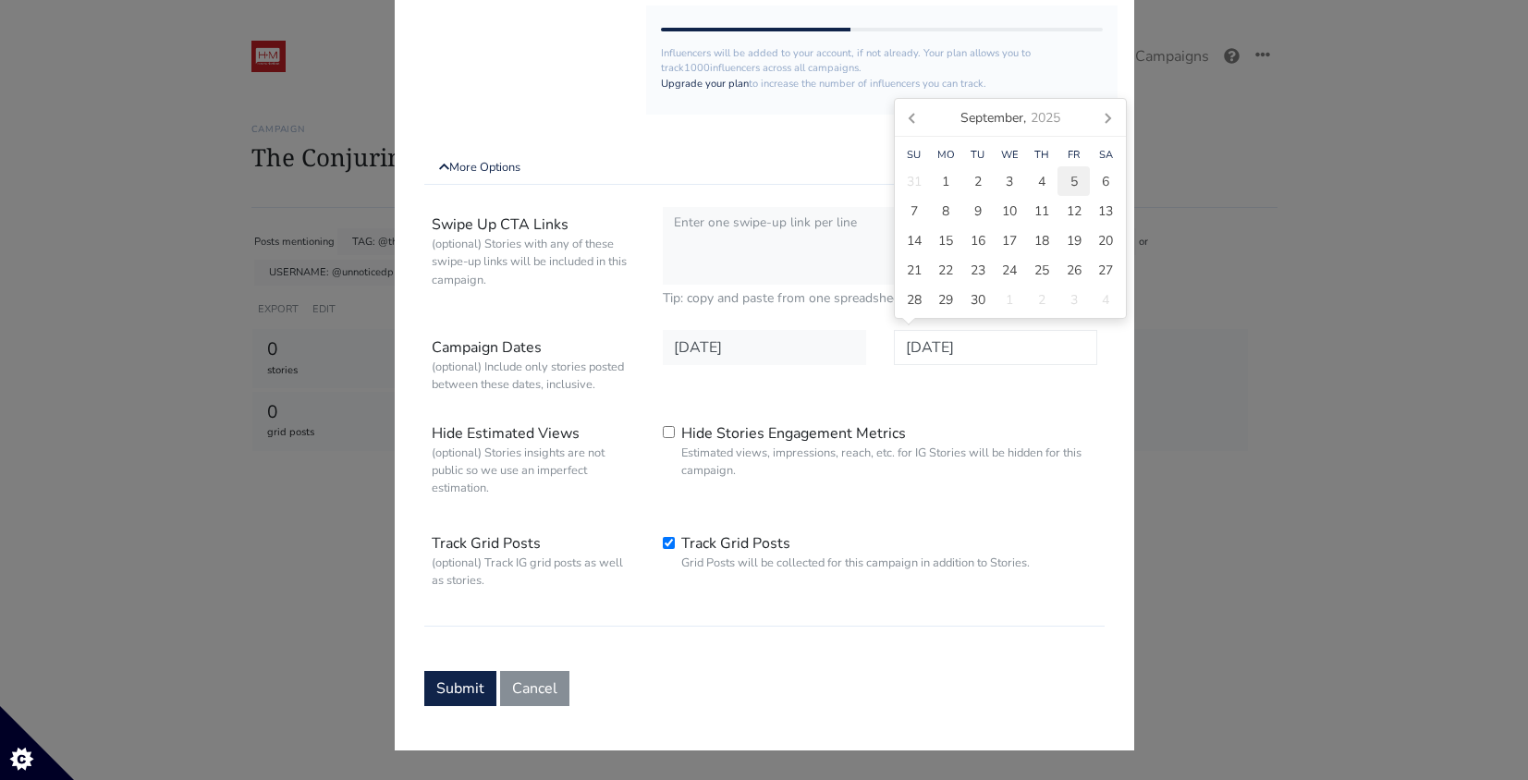
click at [1076, 181] on span "5" at bounding box center [1073, 181] width 7 height 19
type input "[DATE]"
click at [450, 694] on button "Submit" at bounding box center [460, 688] width 72 height 35
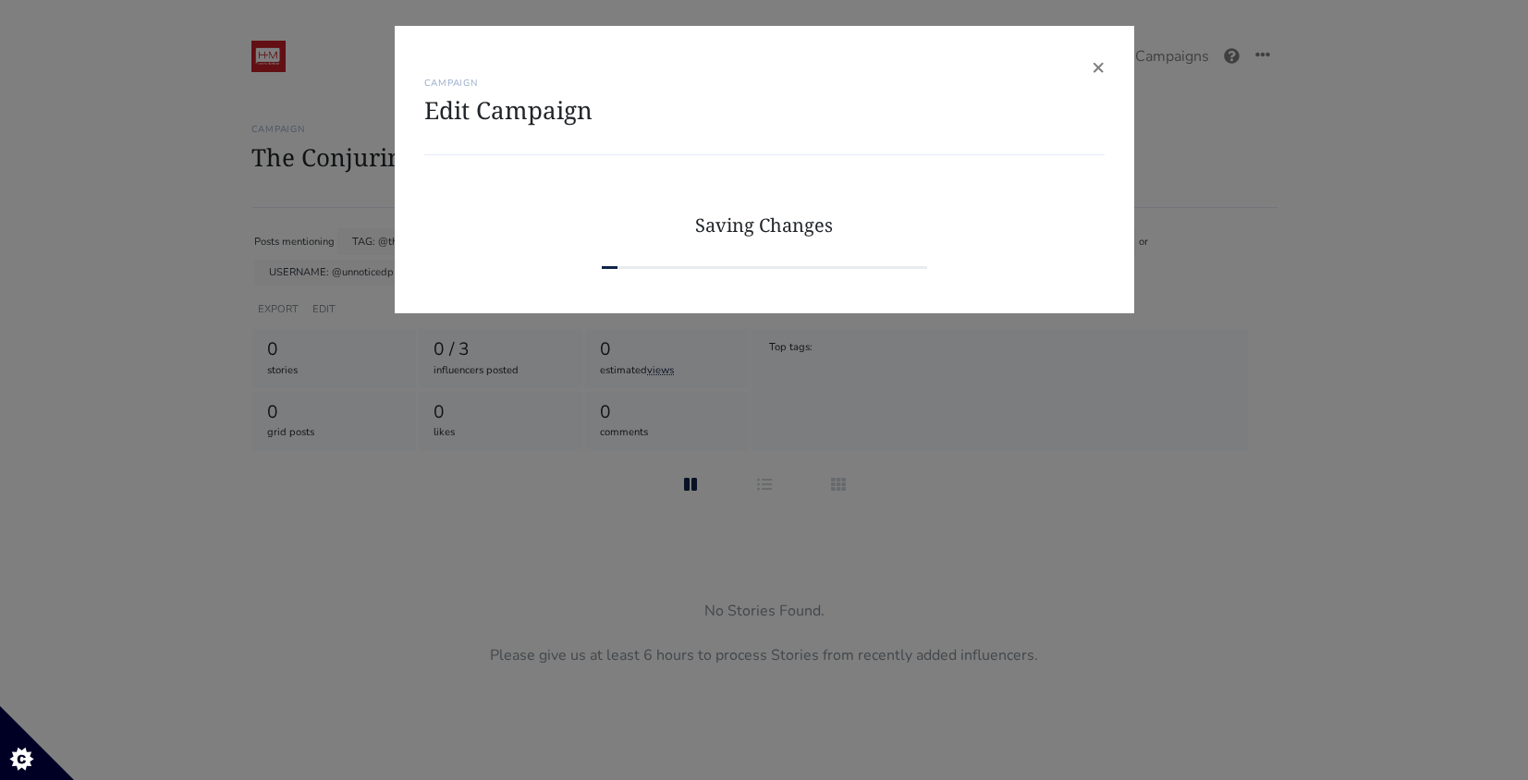
scroll to position [0, 0]
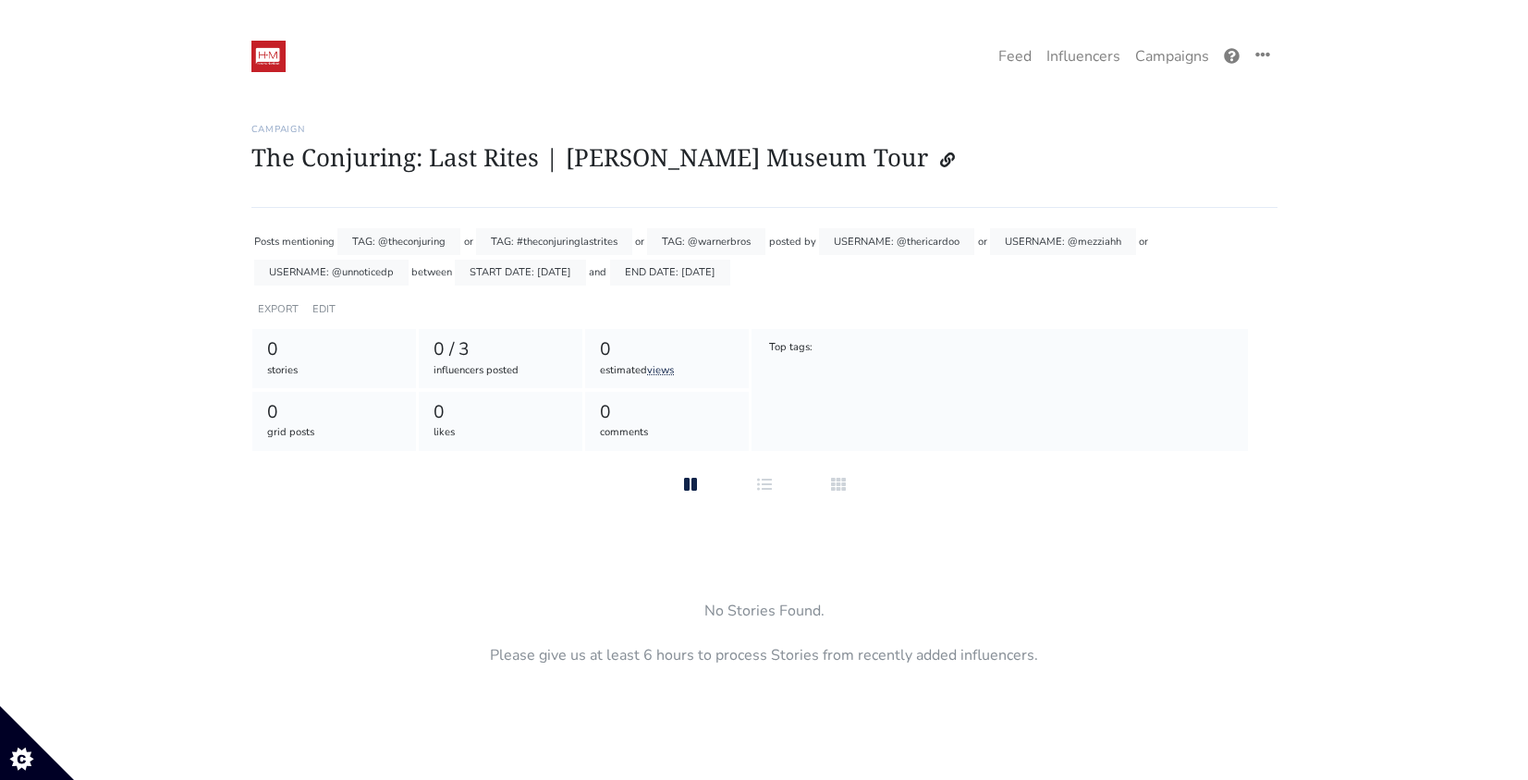
click at [811, 146] on h1 "The Conjuring: Last Rites | [PERSON_NAME] Museum Tour" at bounding box center [764, 159] width 1026 height 35
click at [940, 160] on icon at bounding box center [947, 160] width 15 height 15
copy h1 "r"
drag, startPoint x: 869, startPoint y: 62, endPoint x: 866, endPoint y: 136, distance: 74.0
click at [869, 63] on div "One Campaign Feed Influencers Campaigns" at bounding box center [788, 56] width 977 height 39
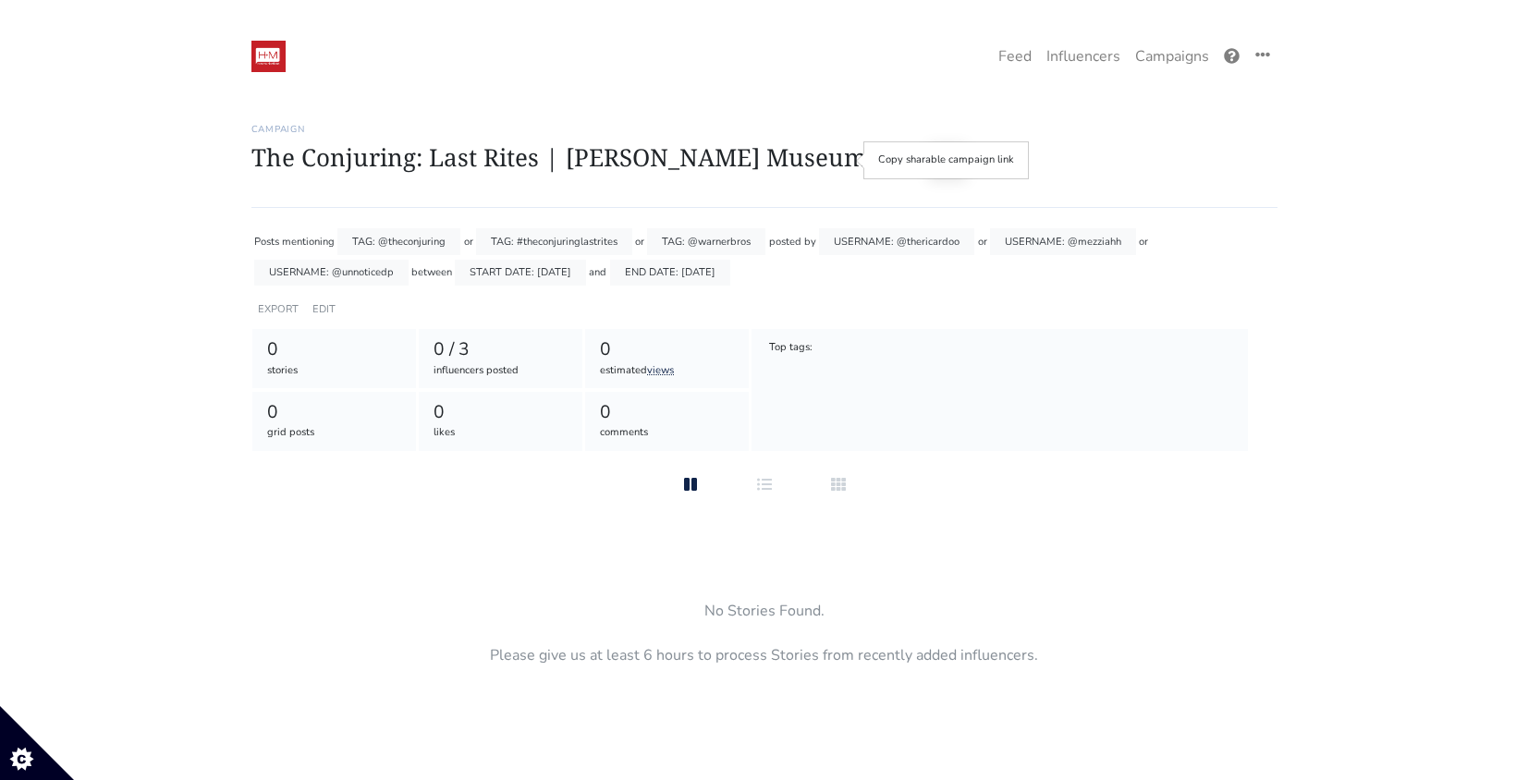
click at [928, 165] on button at bounding box center [947, 159] width 39 height 35
click at [304, 305] on div "EXPORT EDIT" at bounding box center [295, 309] width 88 height 37
click at [324, 305] on link "EDIT" at bounding box center [323, 309] width 23 height 14
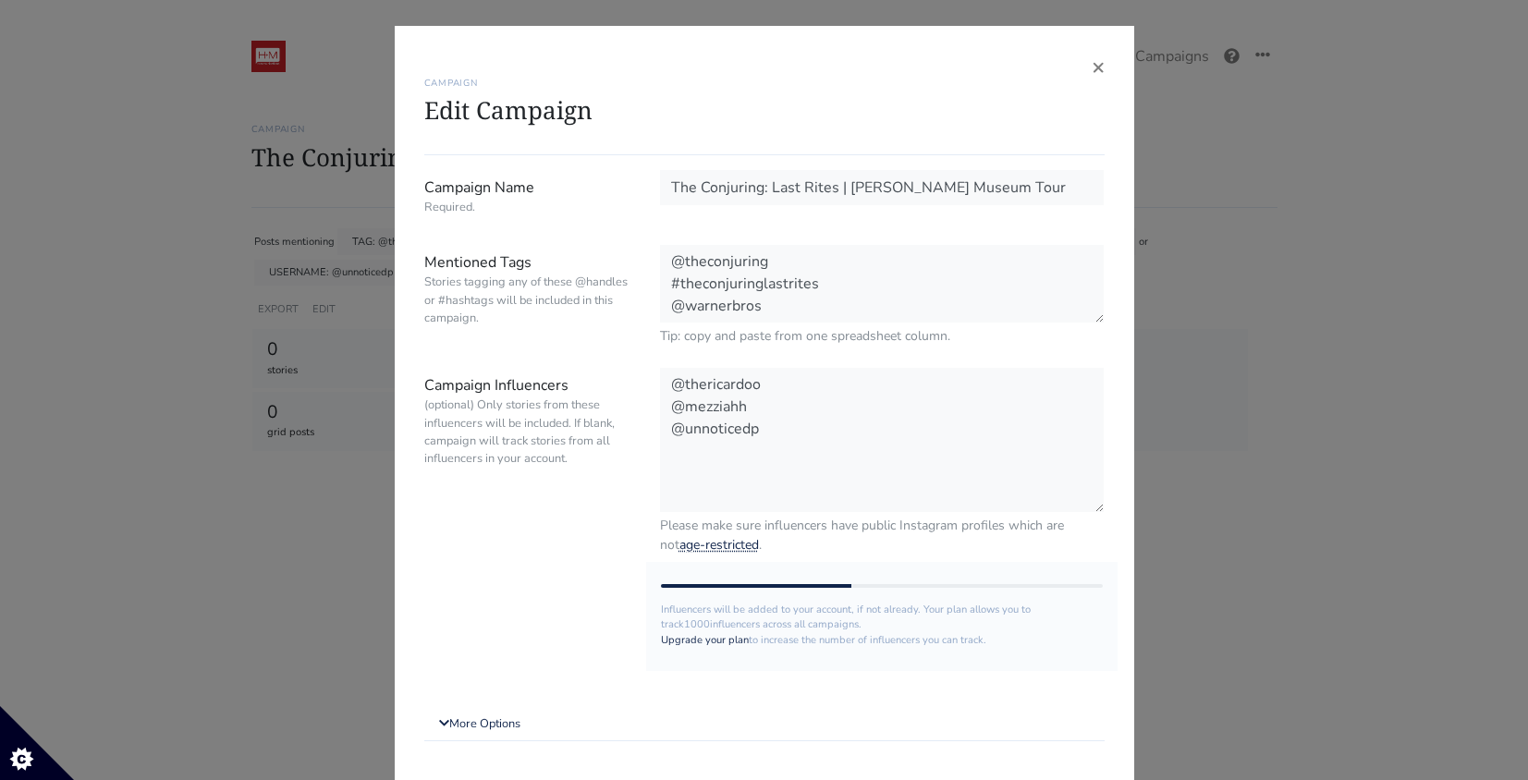
click at [305, 252] on div "× CAMPAIGN Edit Campaign Campaign Name Required. The Conjuring: Last Rites | [P…" at bounding box center [764, 390] width 1528 height 780
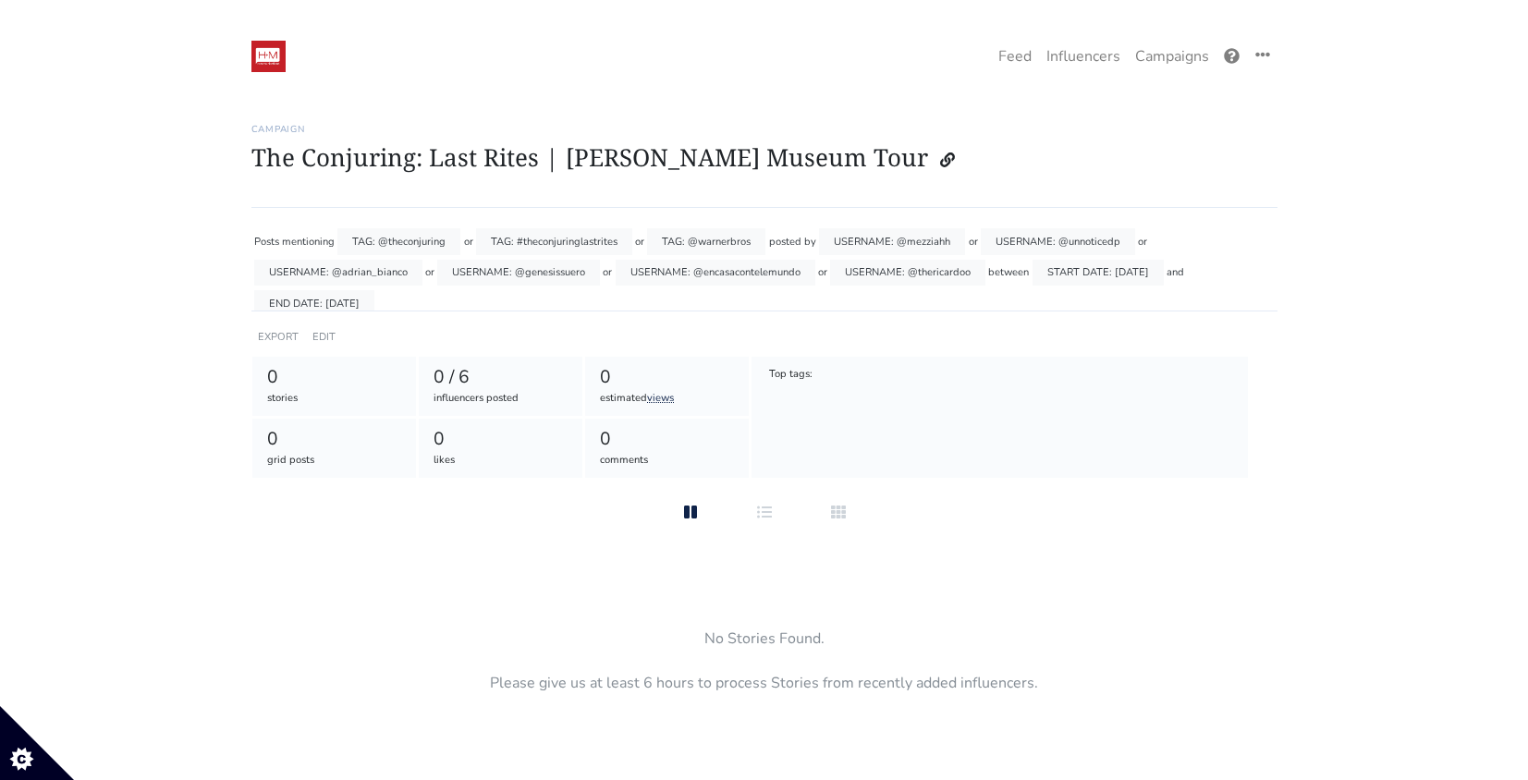
scroll to position [11, 0]
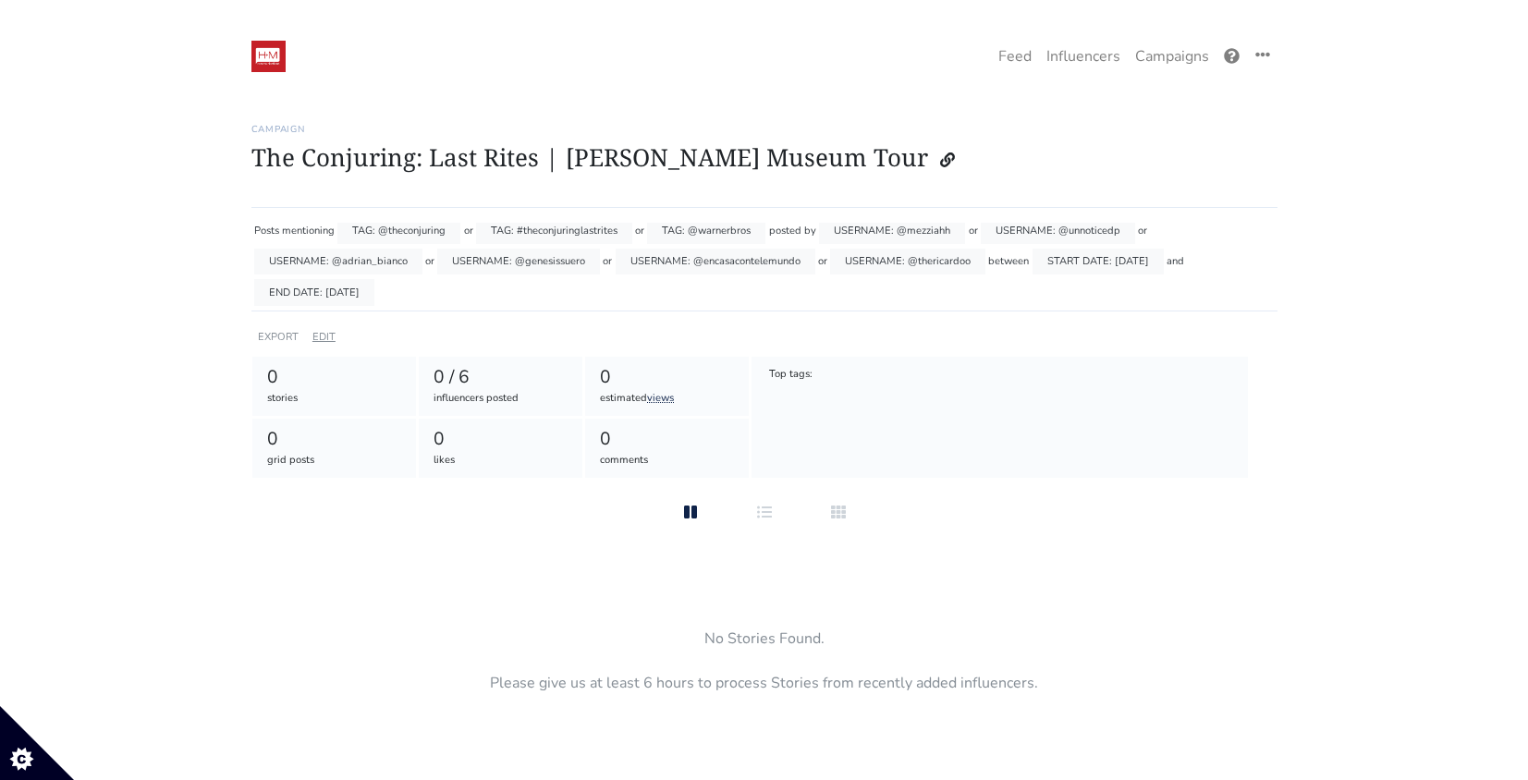
click at [323, 341] on link "EDIT" at bounding box center [323, 337] width 23 height 14
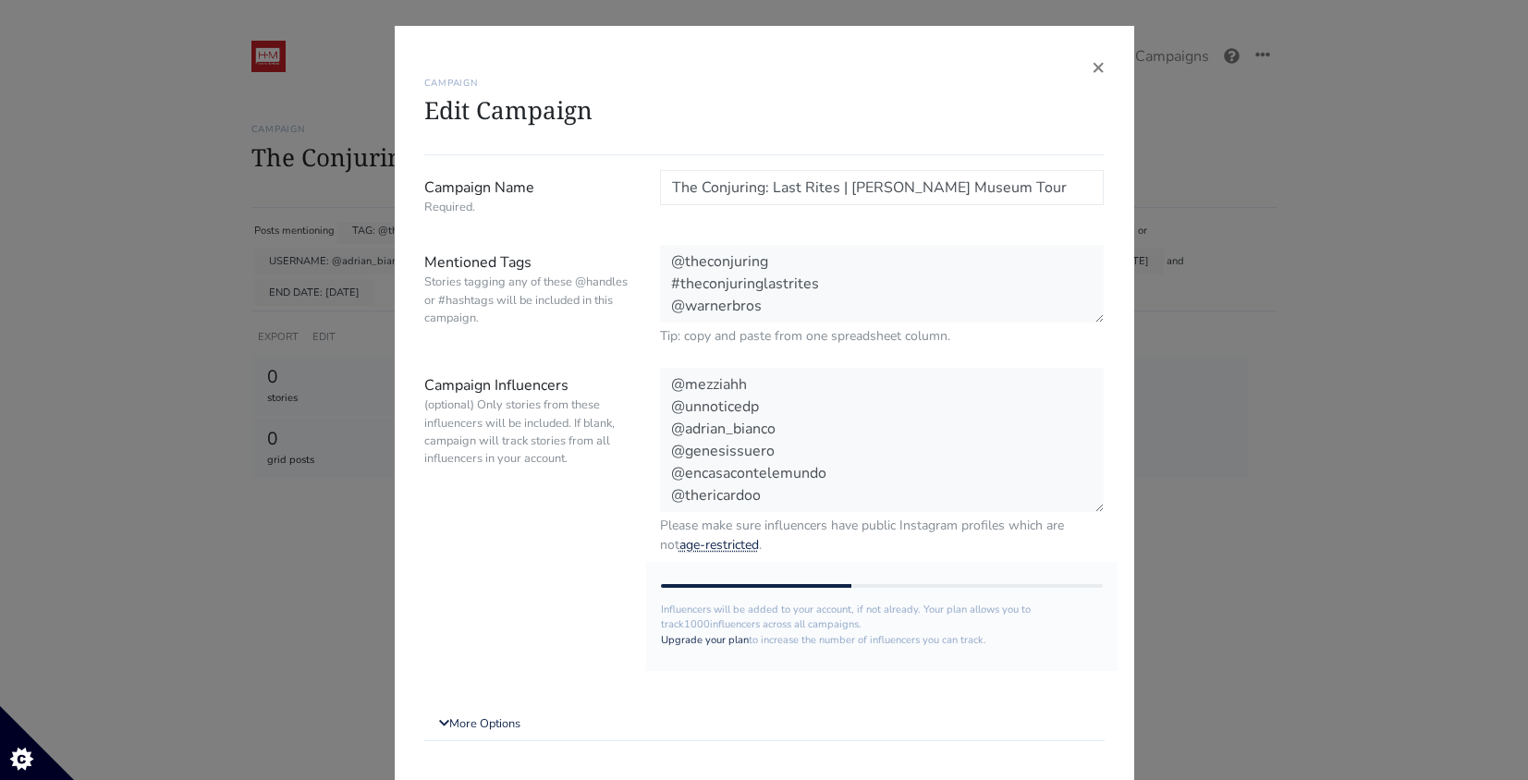
scroll to position [115, 0]
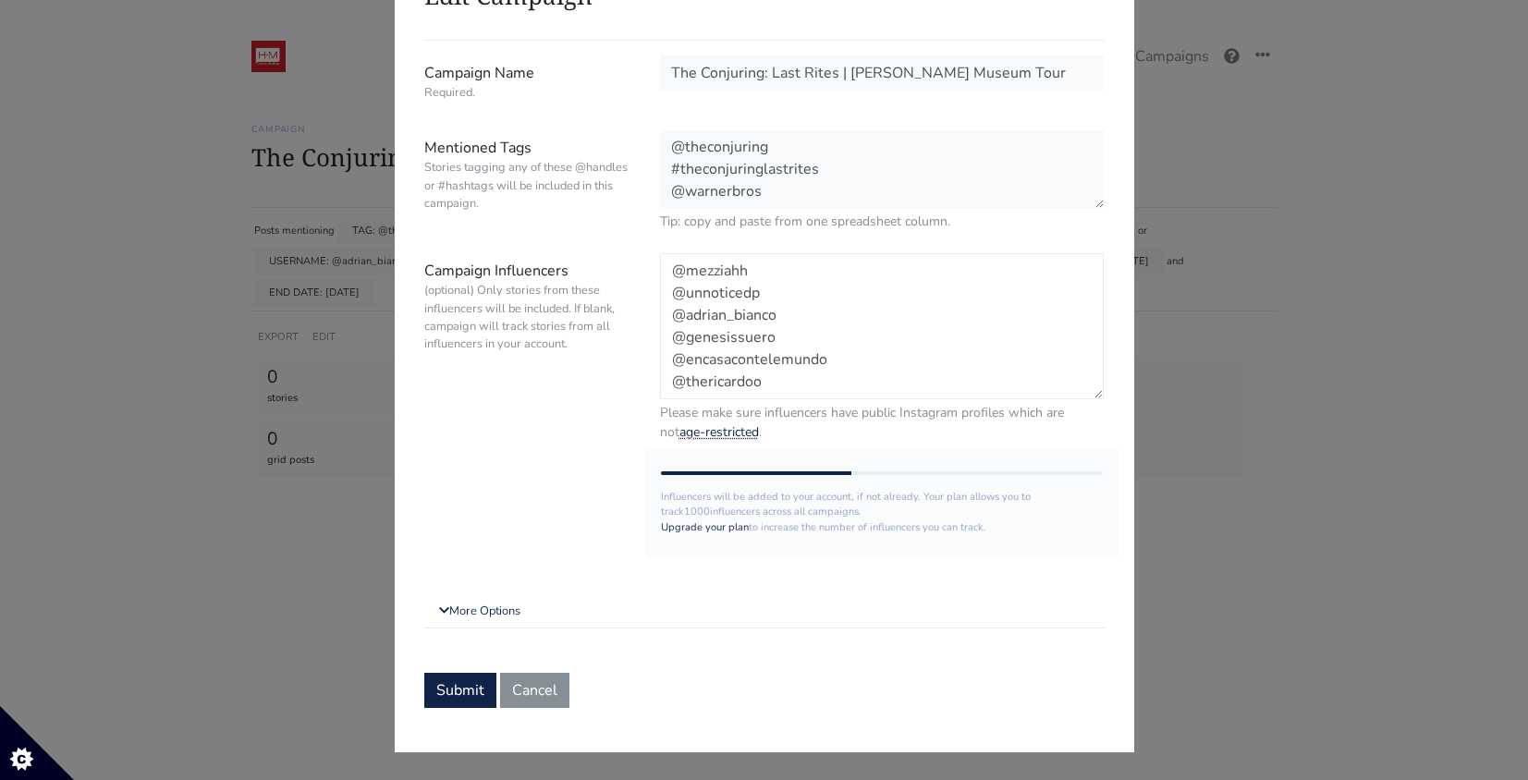
click at [770, 386] on textarea "@mezziahh @unnoticedp @adrian_bianco @genesissuero @encasacontelemundo @therica…" at bounding box center [882, 326] width 445 height 146
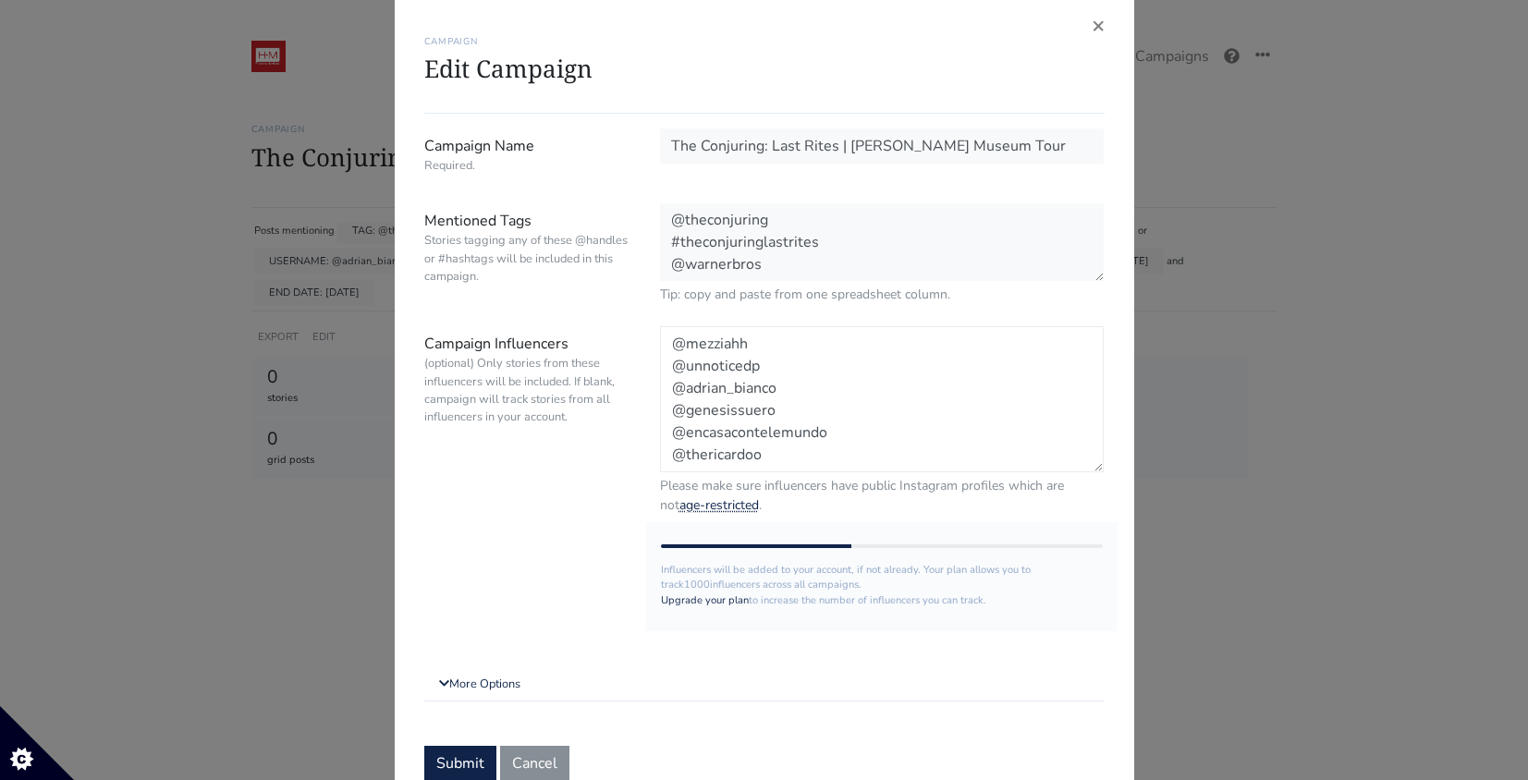
scroll to position [0, 0]
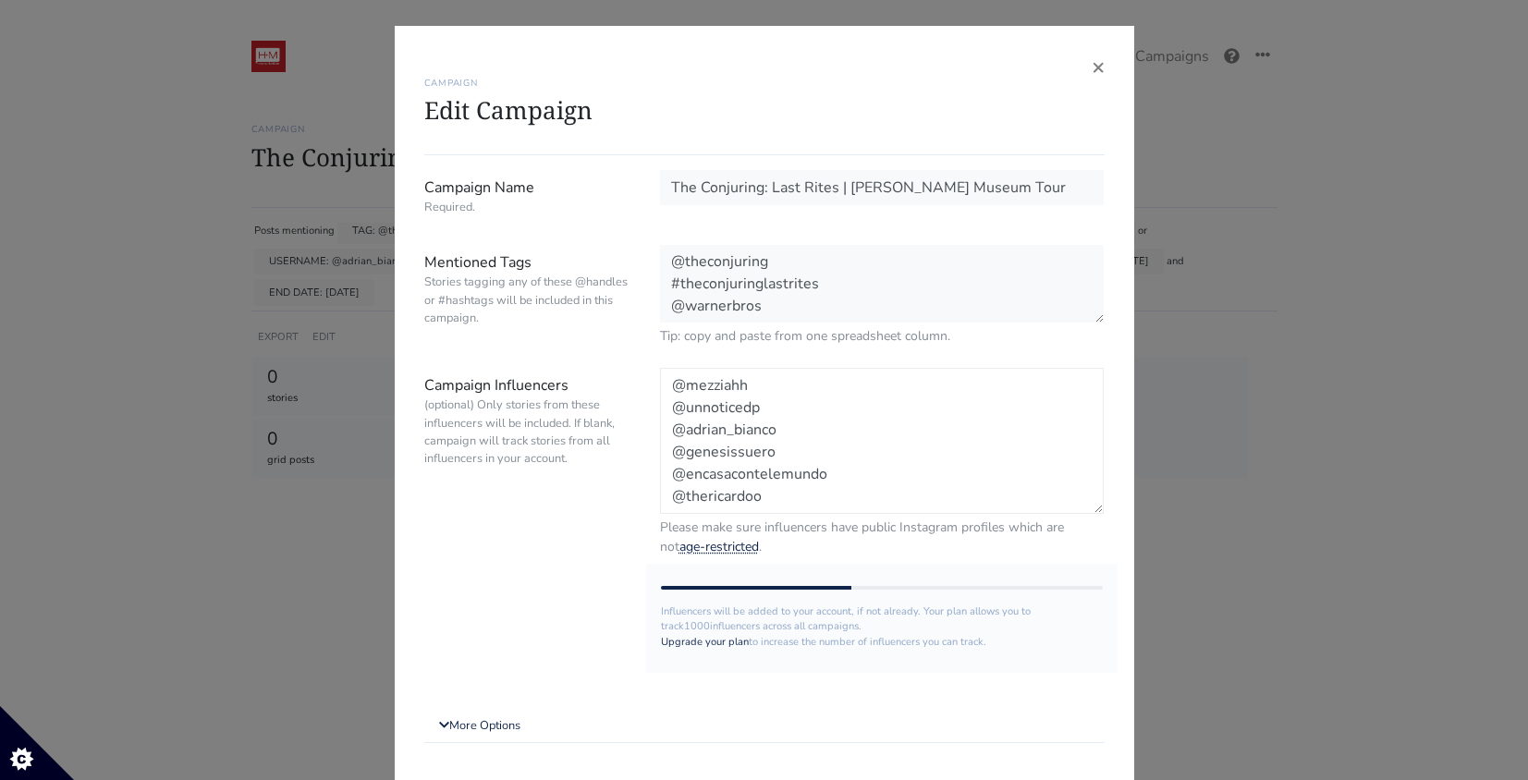
click at [822, 405] on textarea "@mezziahh @unnoticedp @adrian_bianco @genesissuero @encasacontelemundo @therica…" at bounding box center [882, 441] width 445 height 146
paste textarea "saulvgomez"
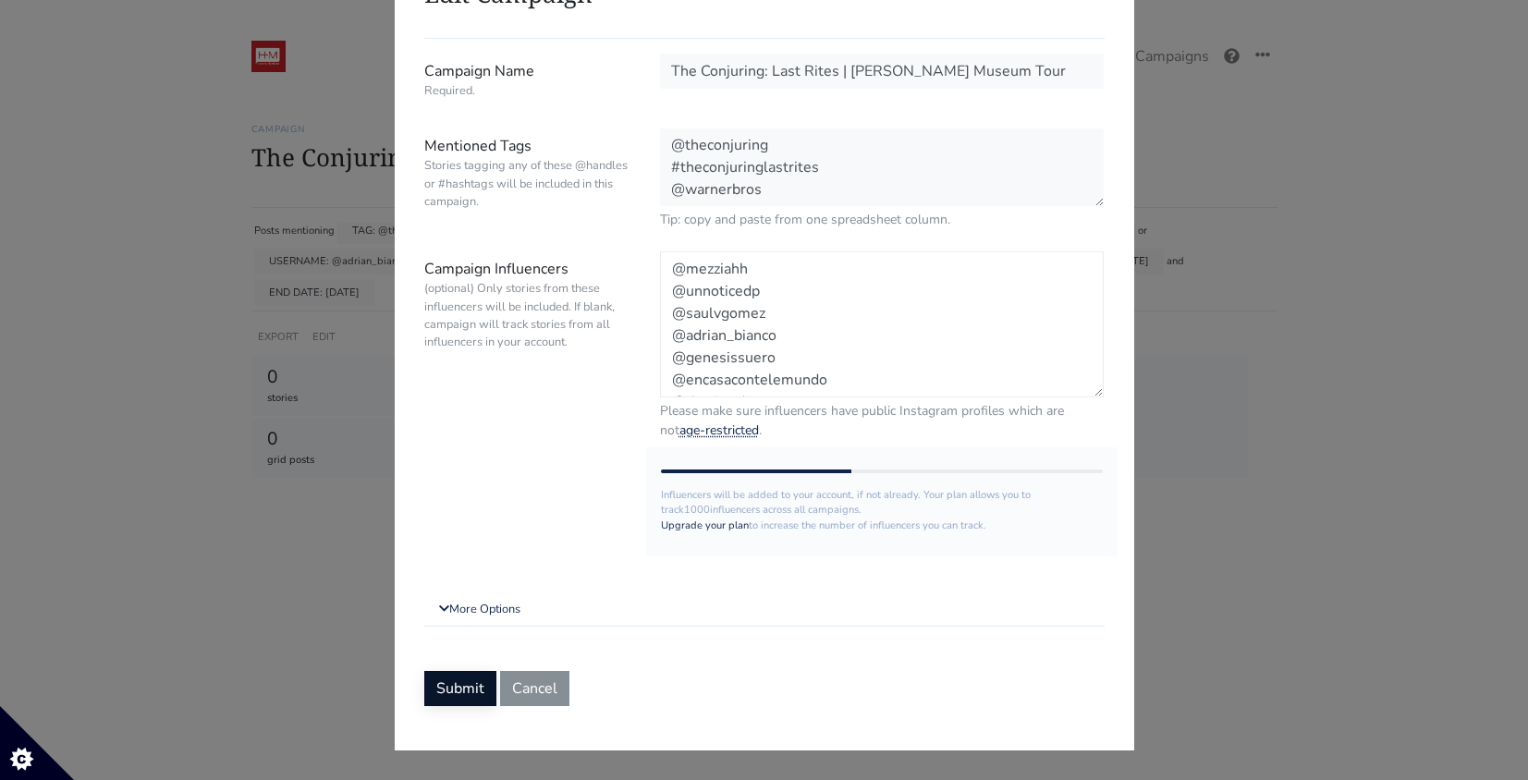
type textarea "@mezziahh @unnoticedp @saulvgomez @adrian_bianco @genesissuero @encasacontelemu…"
click at [466, 683] on button "Submit" at bounding box center [460, 688] width 72 height 35
